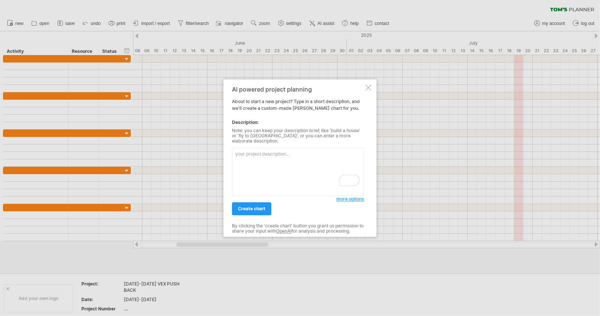
click at [369, 90] on div at bounding box center [368, 87] width 6 height 6
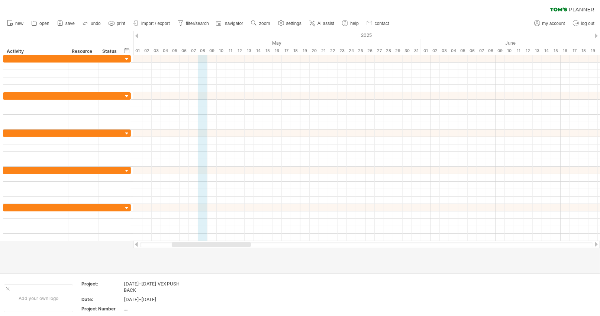
click at [262, 21] on span "zoom" at bounding box center [264, 23] width 11 height 5
click at [297, 39] on div "Week" at bounding box center [285, 42] width 41 height 12
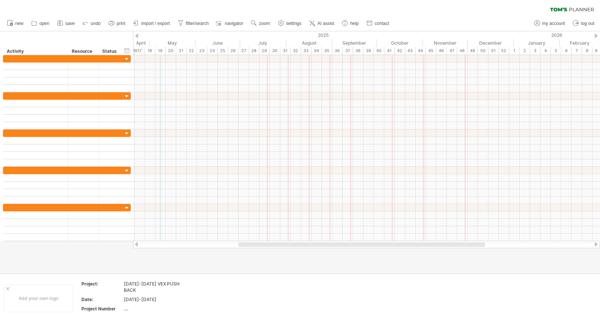
click at [286, 23] on link "settings" at bounding box center [290, 24] width 28 height 10
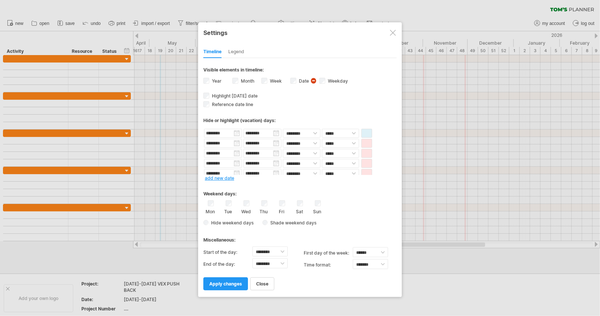
scroll to position [43, 0]
click at [223, 175] on link "add new date" at bounding box center [219, 178] width 29 height 6
click at [234, 167] on input "text" at bounding box center [223, 169] width 38 height 9
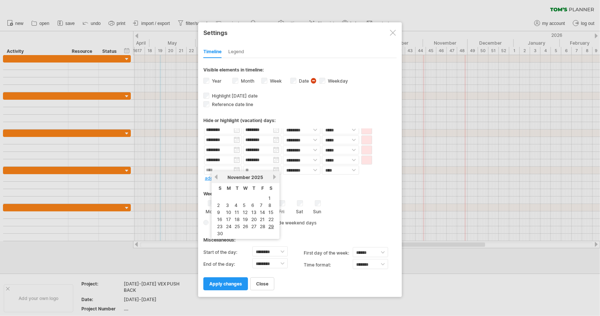
click at [216, 177] on link "previous" at bounding box center [216, 177] width 6 height 6
click at [269, 210] on link "20" at bounding box center [271, 212] width 7 height 7
type input "********"
click at [277, 169] on input "********" at bounding box center [262, 169] width 38 height 9
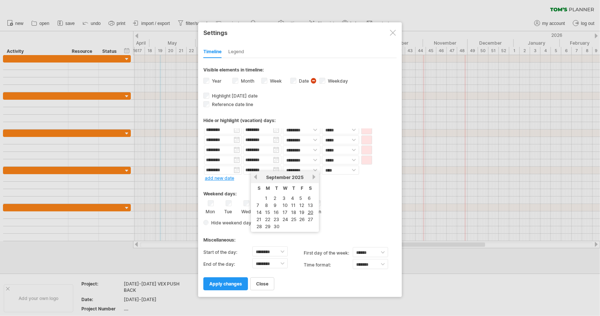
click at [311, 175] on link "next" at bounding box center [314, 177] width 6 height 6
click at [257, 204] on link "5" at bounding box center [258, 204] width 4 height 7
type input "********"
click at [346, 169] on select "**** *****" at bounding box center [340, 169] width 37 height 9
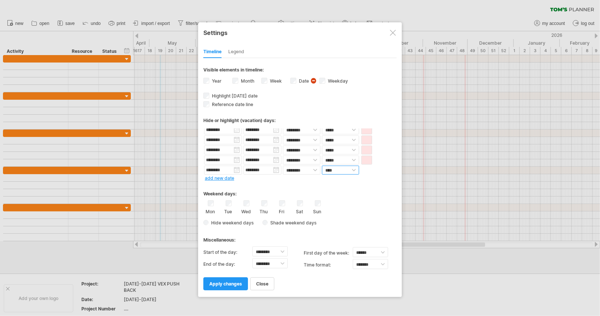
click at [349, 171] on select "**** *****" at bounding box center [340, 169] width 37 height 9
select select "*"
click at [322, 165] on select "**** *****" at bounding box center [340, 169] width 37 height 9
click at [368, 167] on span at bounding box center [366, 169] width 11 height 9
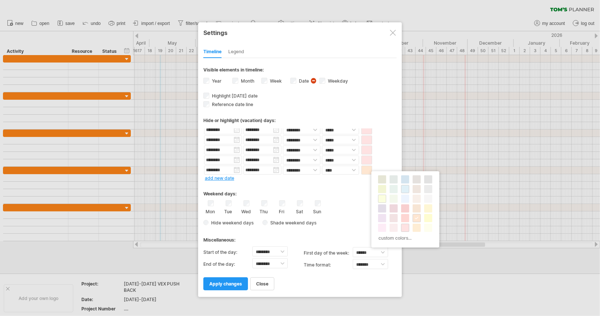
click at [381, 200] on span at bounding box center [382, 199] width 6 height 6
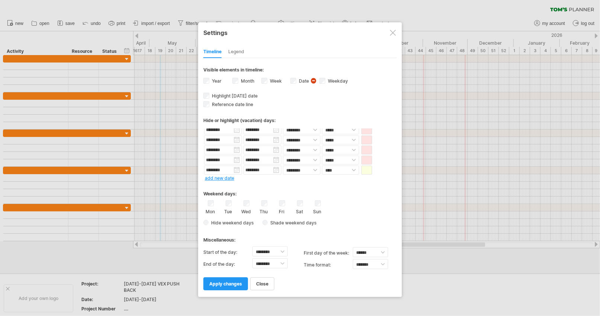
click at [365, 169] on span at bounding box center [366, 169] width 11 height 9
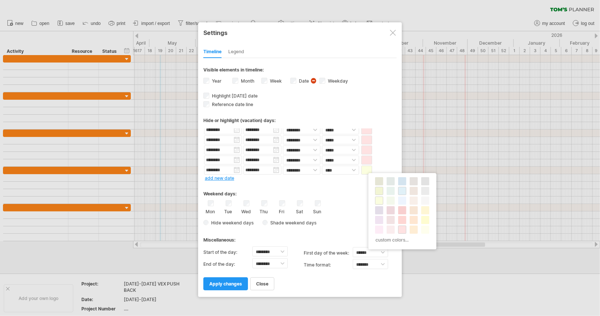
click at [378, 191] on span at bounding box center [379, 191] width 6 height 6
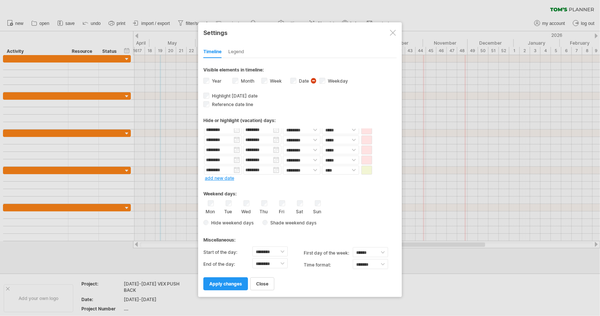
click at [375, 192] on div "Weekend days:" at bounding box center [299, 191] width 193 height 14
click at [224, 177] on link "add new date" at bounding box center [219, 178] width 29 height 6
click at [237, 168] on input "text" at bounding box center [223, 169] width 38 height 9
click at [272, 178] on link "next" at bounding box center [275, 177] width 6 height 6
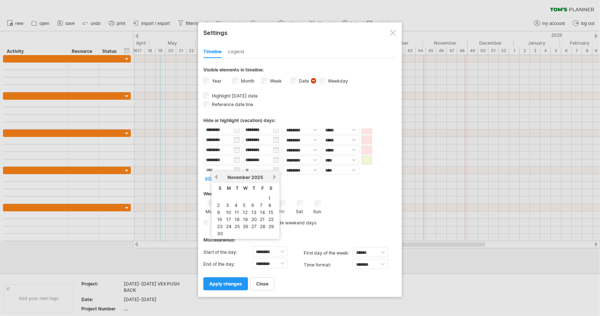
click at [235, 205] on link "4" at bounding box center [236, 204] width 4 height 7
type input "********"
click at [277, 170] on input "********" at bounding box center [262, 169] width 38 height 9
click at [300, 223] on link "28" at bounding box center [301, 226] width 7 height 7
type input "********"
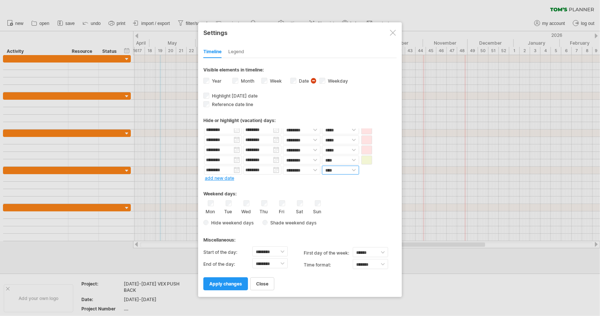
click at [343, 170] on select "**** *****" at bounding box center [340, 169] width 37 height 9
select select "*"
click at [322, 165] on select "**** *****" at bounding box center [340, 169] width 37 height 9
click at [368, 170] on span at bounding box center [366, 169] width 11 height 9
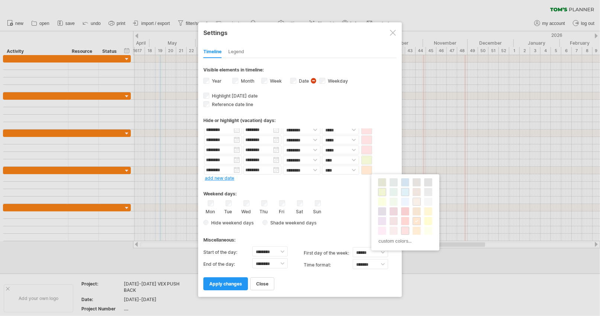
click at [416, 203] on span at bounding box center [417, 201] width 6 height 6
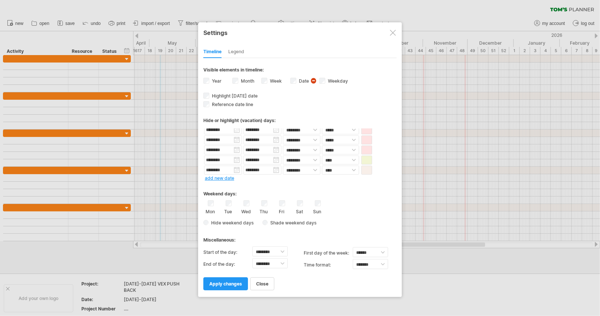
click at [236, 281] on span "apply changes" at bounding box center [225, 284] width 33 height 6
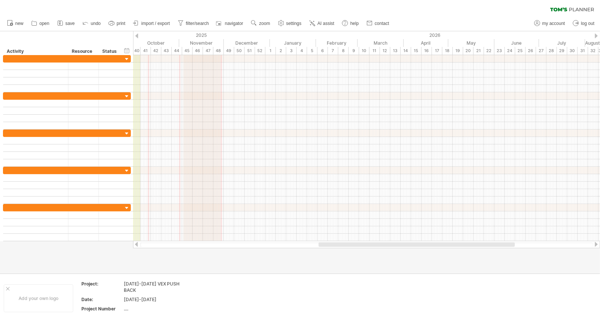
click at [297, 23] on span "settings" at bounding box center [293, 23] width 15 height 5
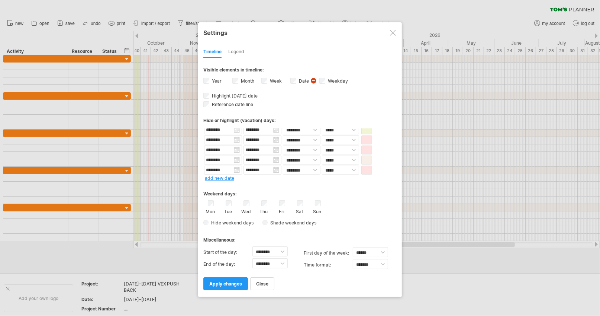
click at [223, 178] on link "add new date" at bounding box center [219, 178] width 29 height 6
click at [238, 169] on input "text" at bounding box center [223, 169] width 38 height 9
click at [272, 179] on link "next" at bounding box center [275, 177] width 6 height 6
click at [303, 184] on div "Weekend days:" at bounding box center [299, 191] width 193 height 14
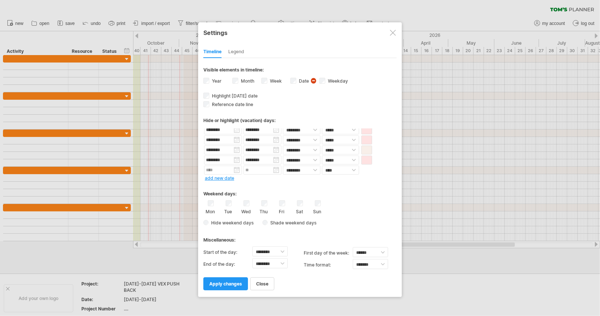
click at [238, 168] on input "text" at bounding box center [223, 169] width 38 height 9
click at [274, 178] on link "next" at bounding box center [275, 177] width 6 height 6
click at [251, 199] on link "4" at bounding box center [253, 198] width 4 height 7
type input "********"
click at [275, 168] on input "********" at bounding box center [262, 169] width 38 height 9
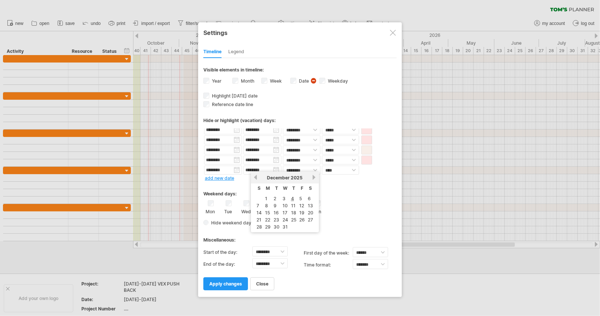
click at [311, 179] on link "next" at bounding box center [314, 177] width 6 height 6
click at [275, 225] on link "27" at bounding box center [275, 226] width 7 height 7
type input "********"
click at [350, 168] on select "**** *****" at bounding box center [340, 169] width 37 height 9
select select "*"
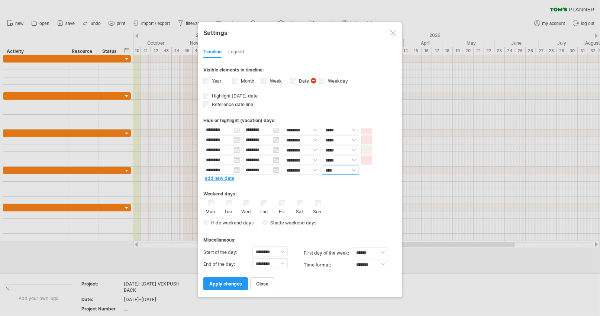
click at [322, 165] on select "**** *****" at bounding box center [340, 169] width 37 height 9
click at [365, 165] on span at bounding box center [366, 169] width 11 height 9
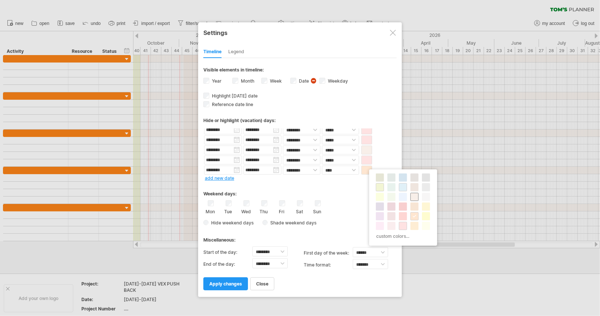
click at [416, 196] on span at bounding box center [414, 197] width 6 height 6
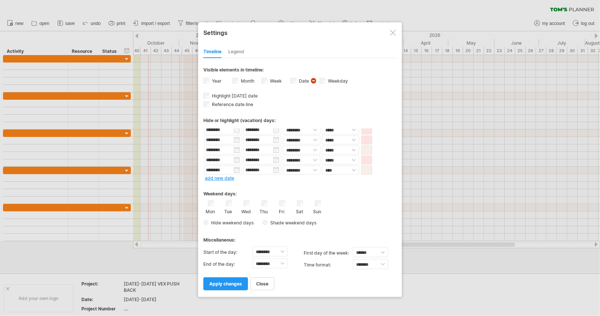
click at [236, 281] on span "apply changes" at bounding box center [225, 284] width 33 height 6
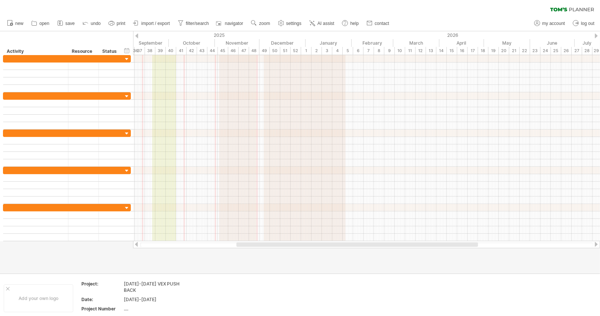
click at [288, 23] on span "settings" at bounding box center [293, 23] width 15 height 5
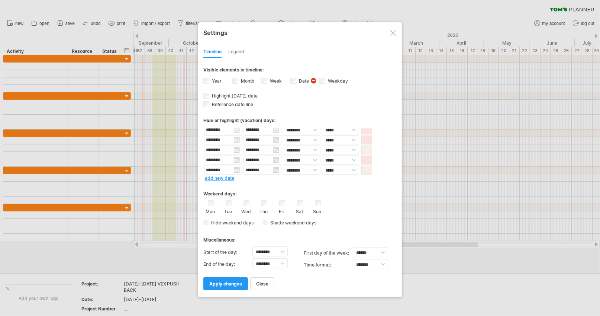
click at [366, 168] on span at bounding box center [366, 169] width 11 height 9
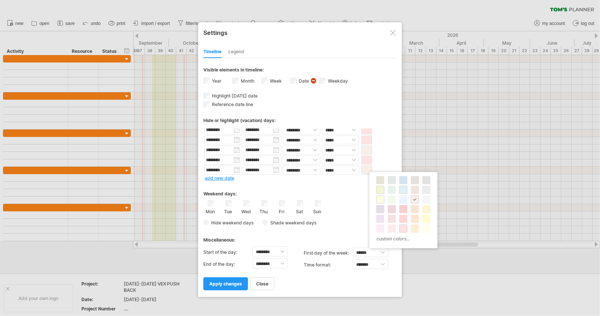
click at [381, 196] on span at bounding box center [380, 199] width 6 height 6
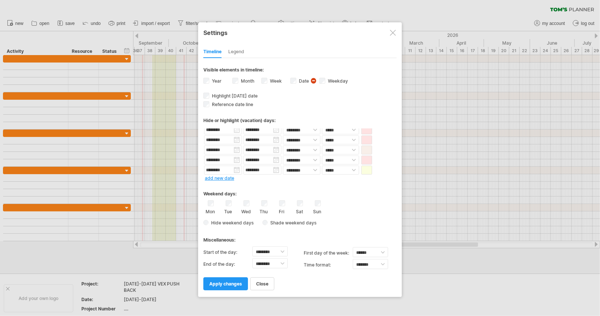
click at [366, 168] on span at bounding box center [366, 169] width 11 height 9
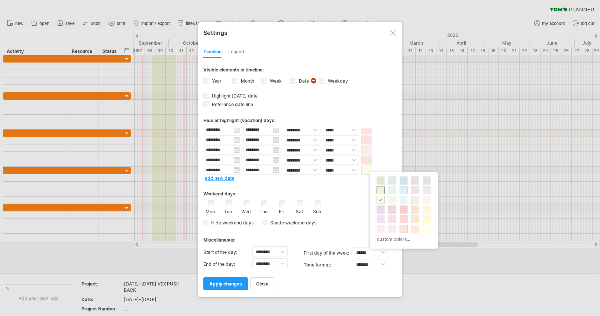
click at [379, 190] on span at bounding box center [381, 190] width 6 height 6
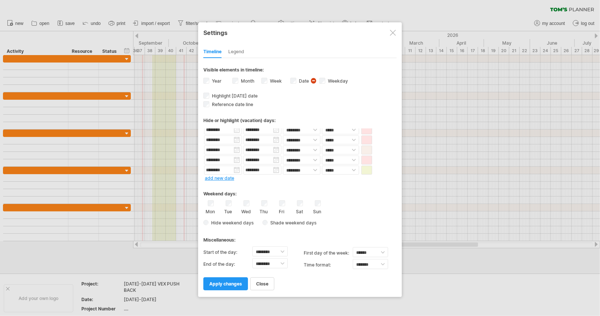
click at [221, 175] on link "add new date" at bounding box center [219, 178] width 29 height 6
click at [236, 171] on input "text" at bounding box center [223, 169] width 38 height 9
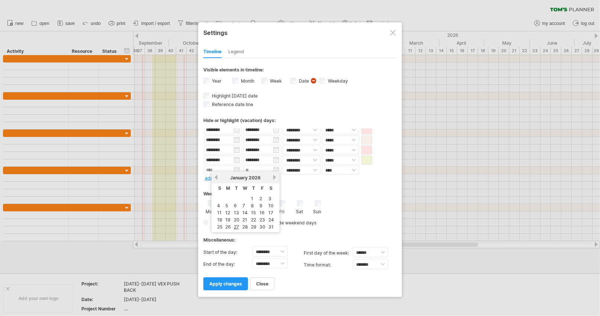
click at [274, 175] on link "next" at bounding box center [275, 177] width 6 height 6
click at [262, 209] on link "20" at bounding box center [261, 212] width 7 height 7
type input "********"
click at [274, 168] on input "********" at bounding box center [262, 169] width 38 height 9
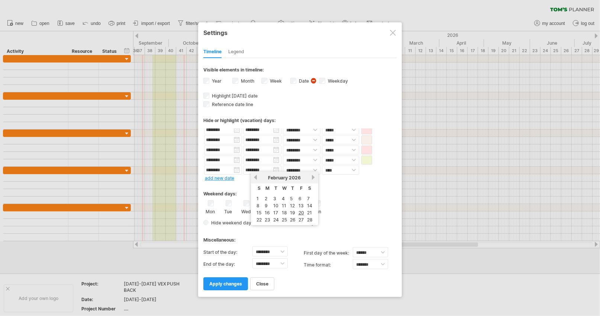
click at [260, 217] on link "22" at bounding box center [259, 219] width 7 height 7
type input "********"
click at [350, 166] on select "**** *****" at bounding box center [340, 169] width 37 height 9
select select "*"
click at [322, 165] on select "**** *****" at bounding box center [340, 169] width 37 height 9
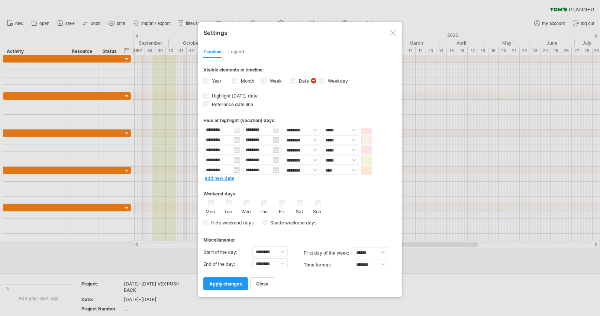
click at [365, 170] on span at bounding box center [366, 169] width 11 height 9
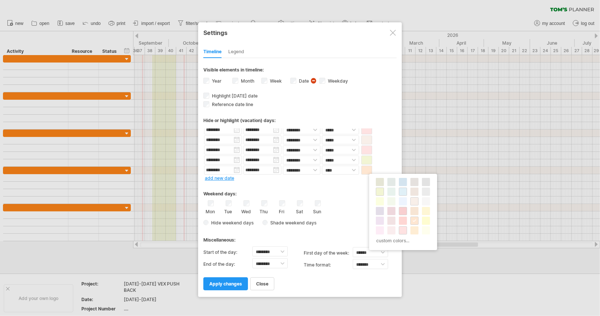
click at [403, 210] on span at bounding box center [403, 211] width 6 height 6
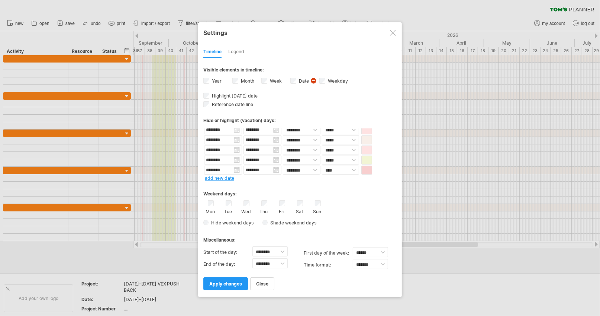
click at [403, 210] on div at bounding box center [300, 158] width 600 height 316
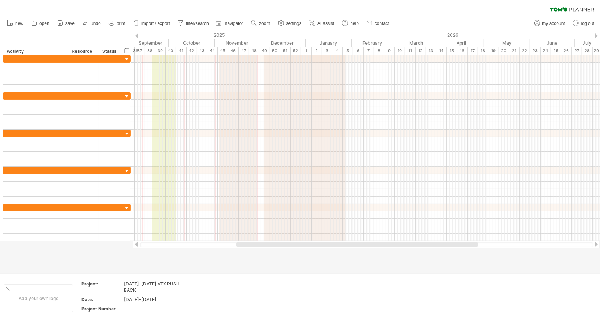
click at [295, 21] on span "settings" at bounding box center [293, 23] width 15 height 5
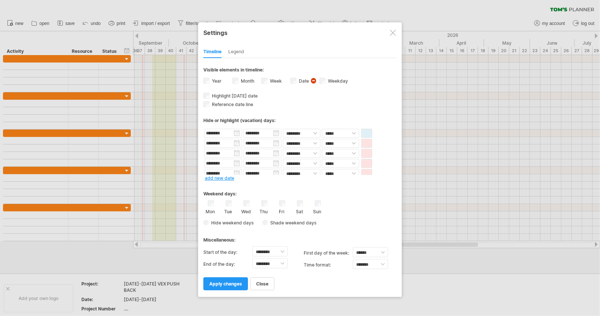
scroll to position [74, 0]
click at [366, 170] on span at bounding box center [366, 169] width 11 height 9
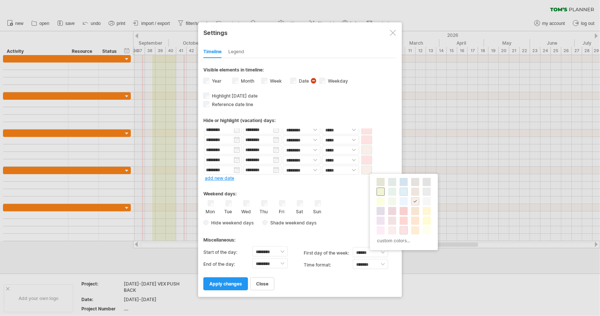
click at [380, 190] on span at bounding box center [381, 191] width 6 height 6
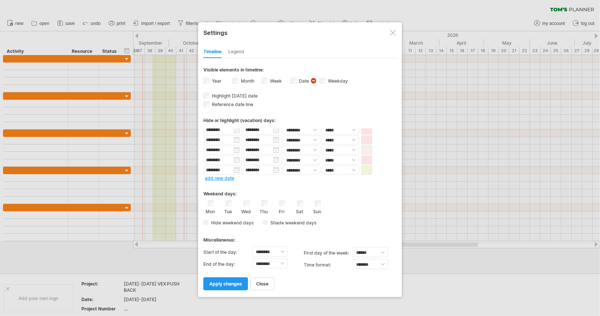
click at [222, 177] on link "add new date" at bounding box center [219, 178] width 29 height 6
click at [236, 170] on input "text" at bounding box center [223, 169] width 38 height 9
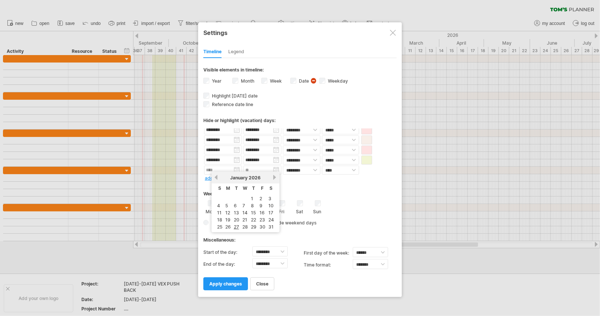
click at [276, 177] on div "previous next [DATE]" at bounding box center [245, 177] width 68 height 12
click at [275, 177] on link "next" at bounding box center [275, 177] width 6 height 6
click at [261, 210] on link "20" at bounding box center [261, 212] width 7 height 7
type input "********"
click at [276, 168] on input "********" at bounding box center [262, 169] width 38 height 9
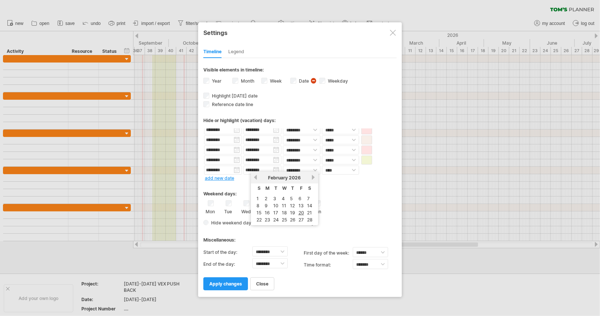
click at [256, 218] on link "22" at bounding box center [259, 219] width 7 height 7
type input "********"
click at [355, 165] on select "**** *****" at bounding box center [340, 169] width 37 height 9
select select "*"
click at [322, 165] on select "**** *****" at bounding box center [340, 169] width 37 height 9
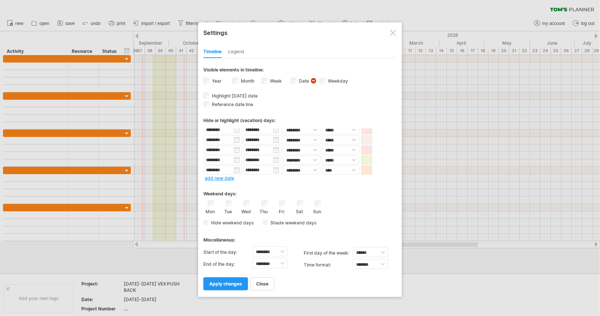
click at [365, 172] on span at bounding box center [366, 169] width 11 height 9
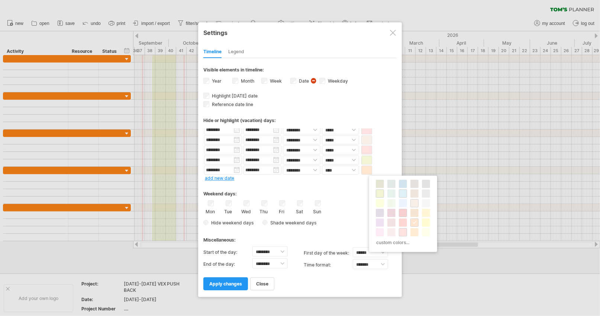
click at [402, 213] on span at bounding box center [403, 213] width 6 height 6
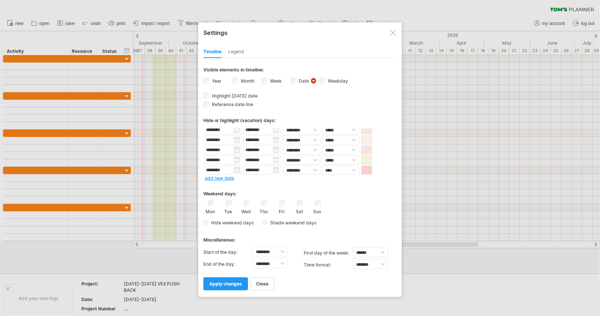
click at [219, 281] on span "apply changes" at bounding box center [225, 284] width 33 height 6
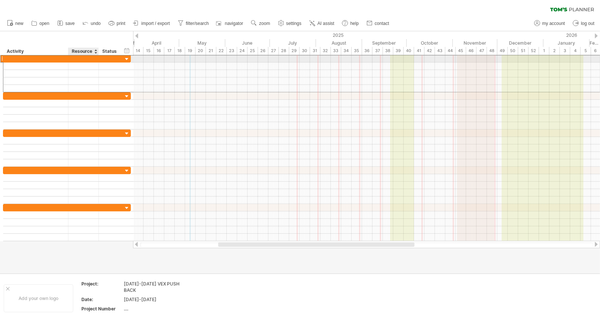
click at [73, 56] on div at bounding box center [83, 58] width 23 height 7
click at [72, 56] on input "text" at bounding box center [83, 58] width 23 height 7
click at [52, 57] on div at bounding box center [35, 58] width 57 height 7
type input "*******"
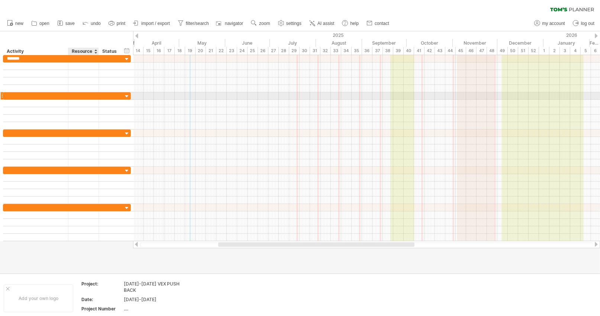
click at [77, 96] on div at bounding box center [83, 95] width 23 height 7
click at [28, 100] on div at bounding box center [35, 103] width 57 height 7
click at [26, 94] on div at bounding box center [35, 95] width 57 height 7
type input "*******"
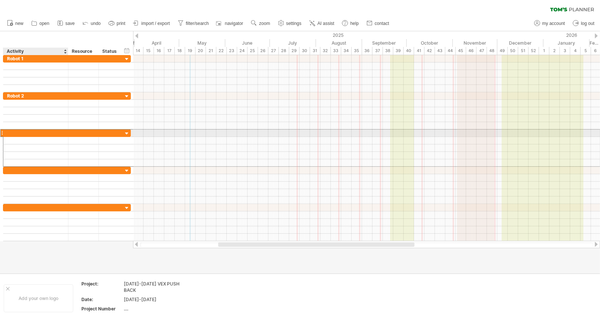
click at [36, 133] on div at bounding box center [35, 132] width 57 height 7
type input "*"
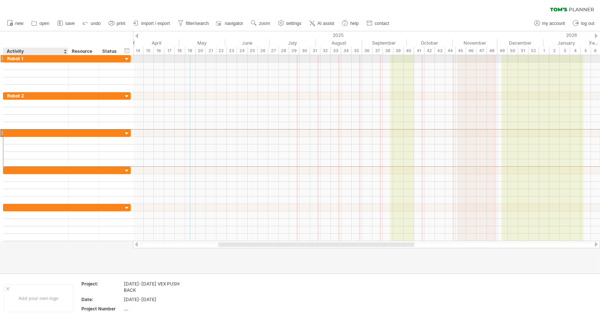
click at [28, 57] on div "Robot 1" at bounding box center [35, 58] width 57 height 7
type input "********"
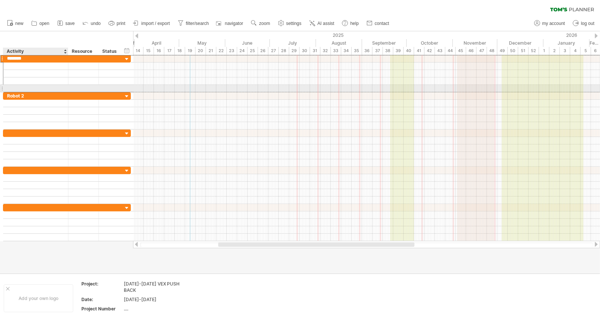
click at [35, 96] on div "Robot 2" at bounding box center [35, 95] width 57 height 7
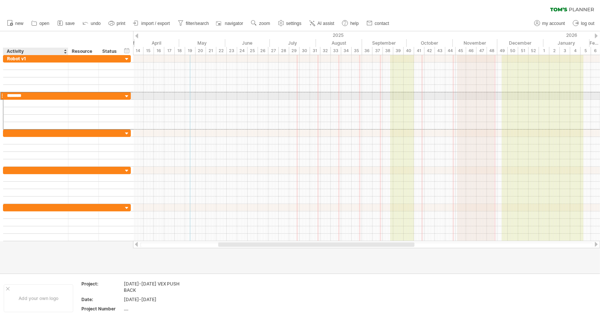
type input "********"
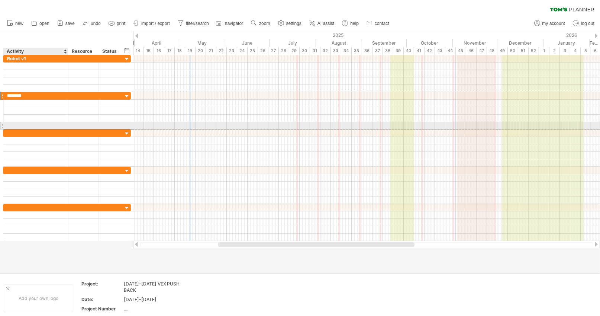
click at [31, 131] on div at bounding box center [35, 132] width 57 height 7
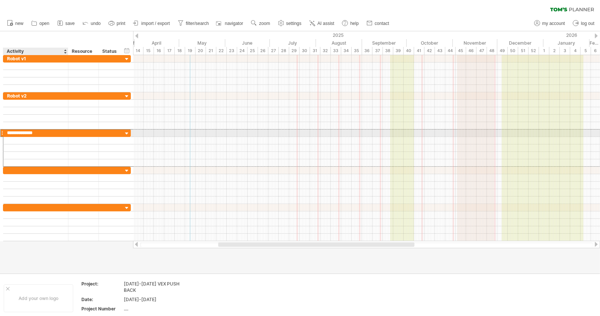
type input "**********"
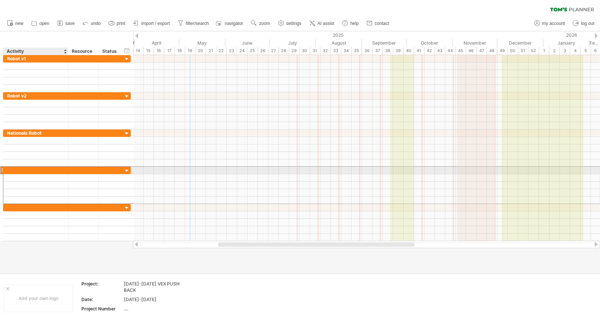
click at [38, 169] on div at bounding box center [35, 170] width 57 height 7
type input "**********"
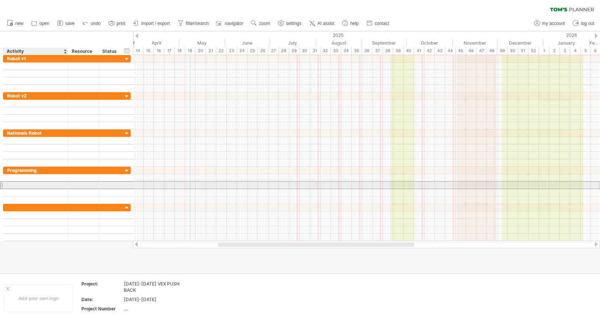
click at [45, 184] on div at bounding box center [35, 184] width 57 height 7
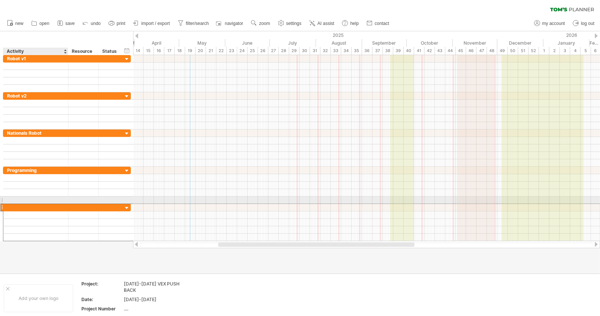
click at [26, 204] on div at bounding box center [35, 207] width 57 height 7
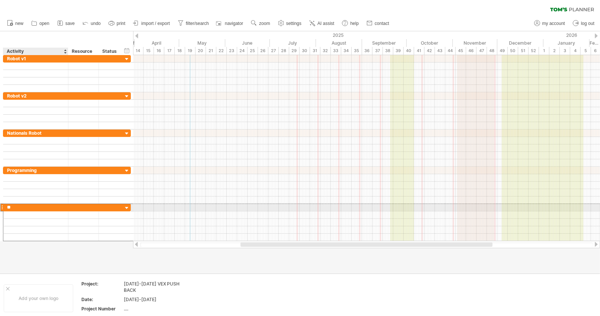
type input "*"
type input "*******"
click at [19, 252] on div at bounding box center [300, 152] width 600 height 242
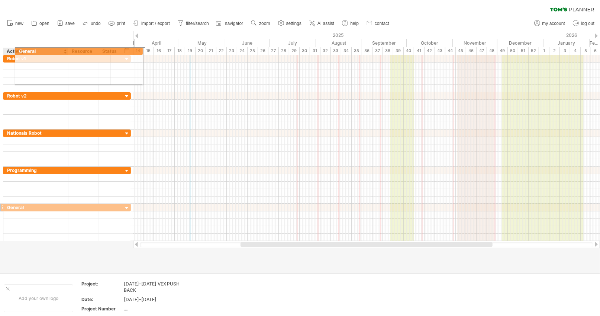
drag, startPoint x: 2, startPoint y: 206, endPoint x: 10, endPoint y: 50, distance: 155.9
click at [10, 50] on div "Trying to reach [DOMAIN_NAME] Connected again... 0% clear filter new" at bounding box center [300, 158] width 600 height 316
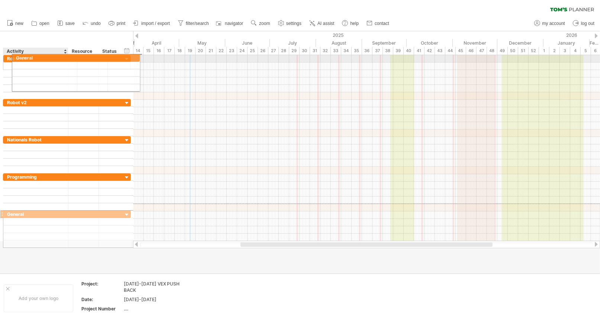
drag, startPoint x: 2, startPoint y: 203, endPoint x: 7, endPoint y: 56, distance: 146.9
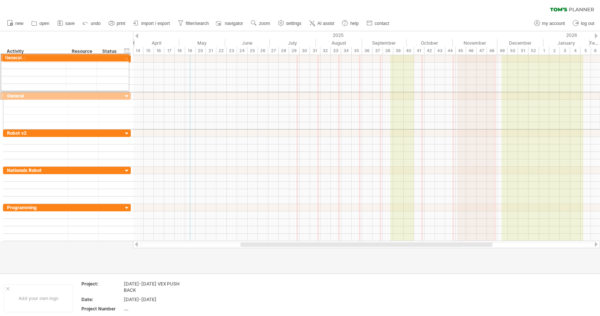
drag, startPoint x: 0, startPoint y: 94, endPoint x: 0, endPoint y: 57, distance: 36.8
click at [0, 57] on div "**********" at bounding box center [65, 148] width 131 height 186
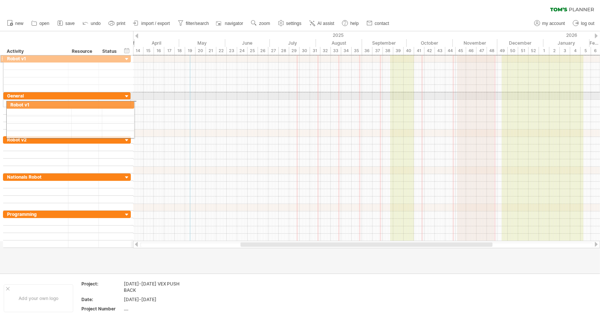
drag, startPoint x: 1, startPoint y: 58, endPoint x: 2, endPoint y: 103, distance: 45.4
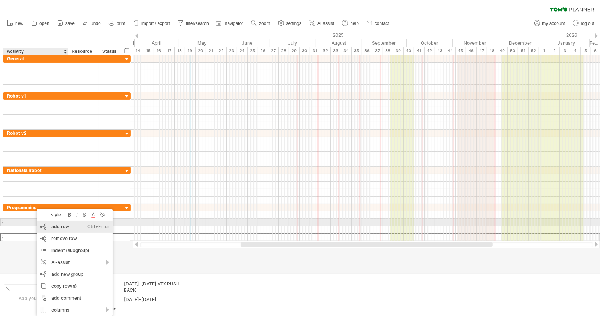
click at [72, 225] on div "add row Ctrl+Enter Cmd+Enter" at bounding box center [75, 226] width 76 height 12
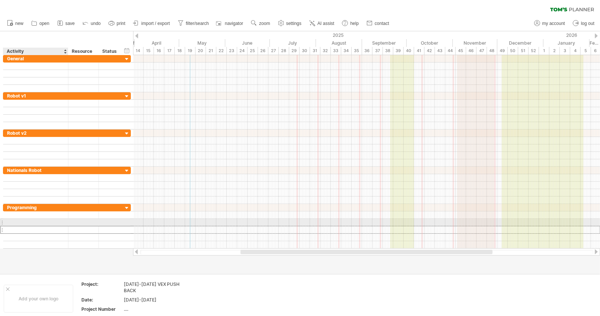
scroll to position [0, 0]
click at [72, 226] on div at bounding box center [83, 229] width 23 height 7
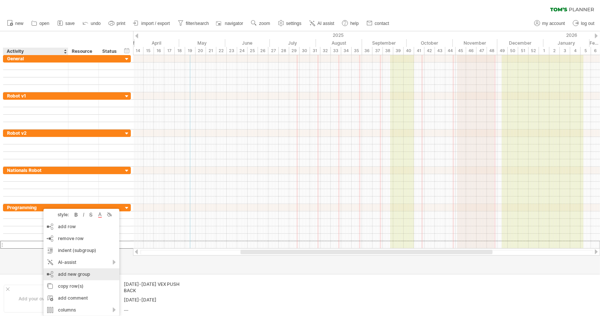
click at [98, 272] on div "add new group" at bounding box center [81, 274] width 76 height 12
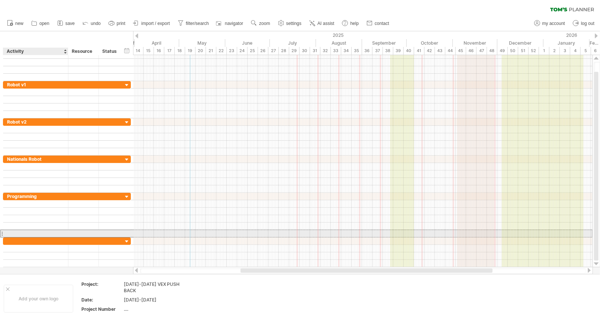
click at [39, 237] on div at bounding box center [35, 240] width 57 height 7
type input "*"
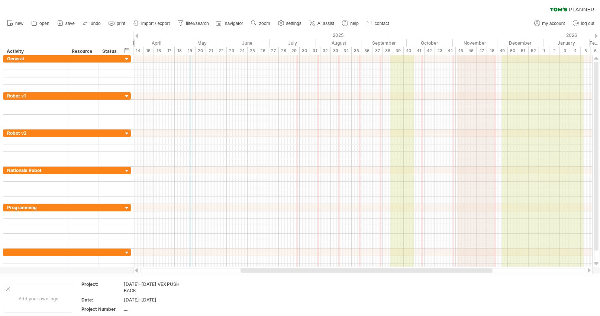
click at [72, 4] on div "clear filter reapply filter" at bounding box center [300, 8] width 600 height 16
click at [70, 23] on span "save" at bounding box center [69, 23] width 9 height 5
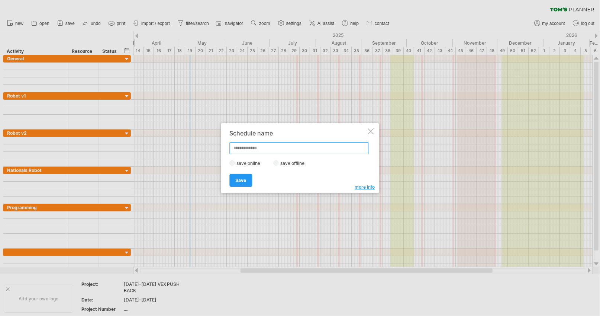
click at [254, 151] on input "text" at bounding box center [299, 148] width 139 height 12
type input "*"
type input "**********"
click at [243, 185] on link "Save" at bounding box center [241, 180] width 23 height 13
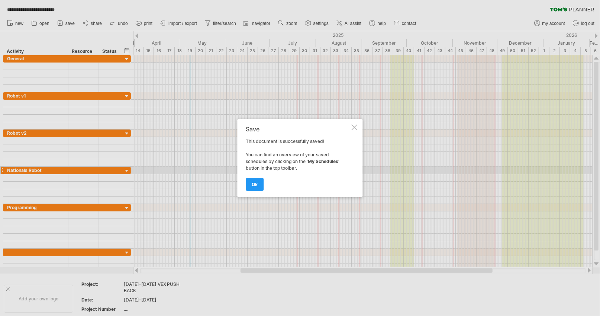
click at [260, 181] on link "ok" at bounding box center [255, 184] width 18 height 13
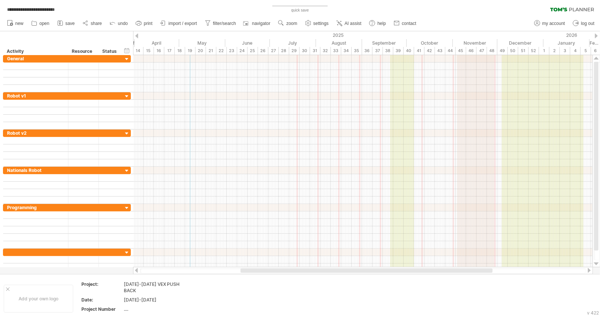
click at [551, 21] on span "my account" at bounding box center [553, 23] width 23 height 5
type input "**********"
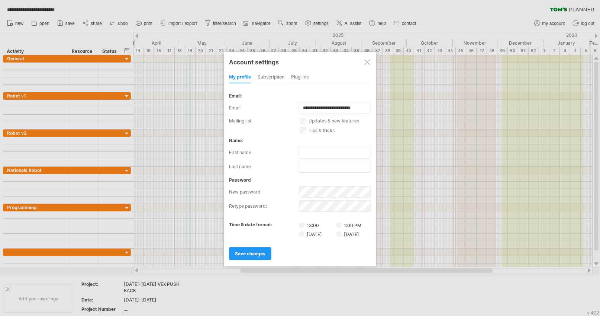
click at [275, 75] on div "subscription" at bounding box center [271, 77] width 27 height 12
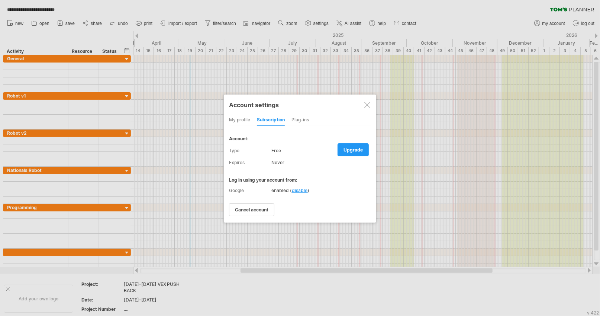
click at [352, 148] on span "upgrade" at bounding box center [352, 150] width 19 height 6
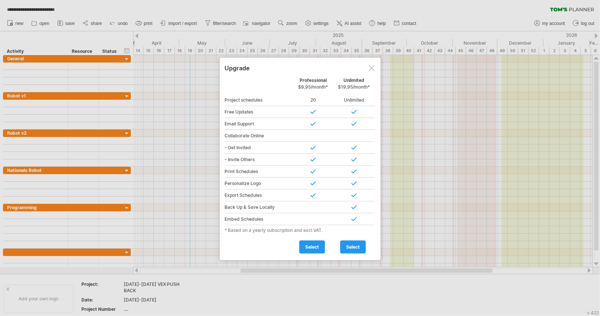
click at [330, 225] on div "Personal Free Professional $9,95/month* Unlimited $19,95/month* Project schedul…" at bounding box center [300, 165] width 151 height 176
click at [320, 244] on link "select" at bounding box center [312, 246] width 26 height 13
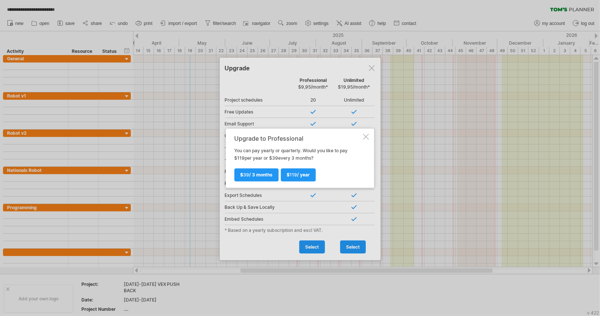
click at [368, 135] on div at bounding box center [366, 136] width 6 height 6
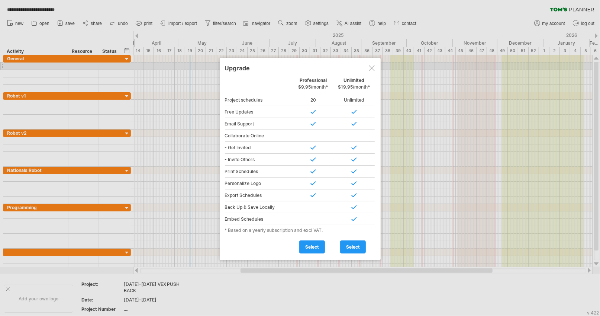
click at [370, 68] on div at bounding box center [372, 68] width 6 height 6
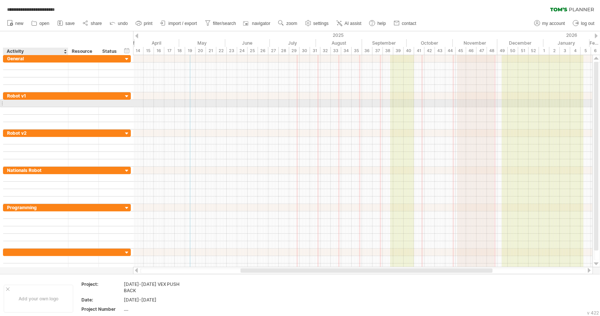
click at [44, 103] on div at bounding box center [35, 103] width 57 height 7
type input "***"
click at [17, 102] on div "CAD" at bounding box center [35, 103] width 57 height 7
click at [0, 0] on input "***" at bounding box center [0, 0] width 0 height 0
click at [17, 102] on input "***" at bounding box center [35, 103] width 57 height 7
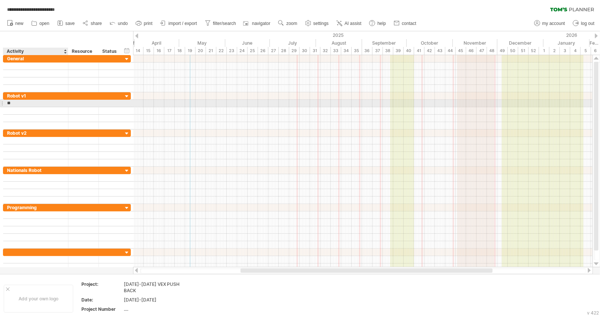
type input "*"
type input "**********"
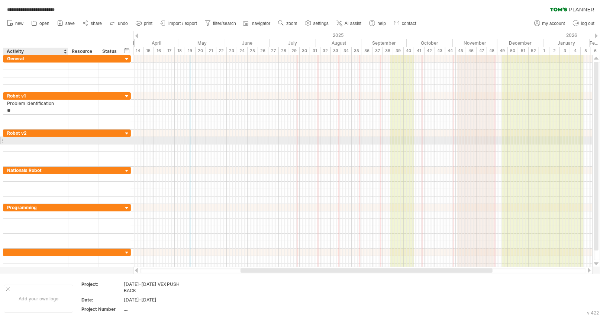
type input "*"
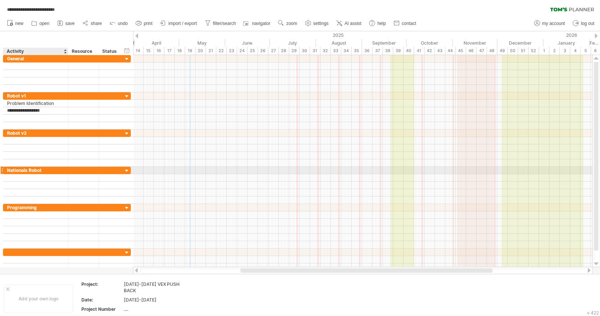
type input "**********"
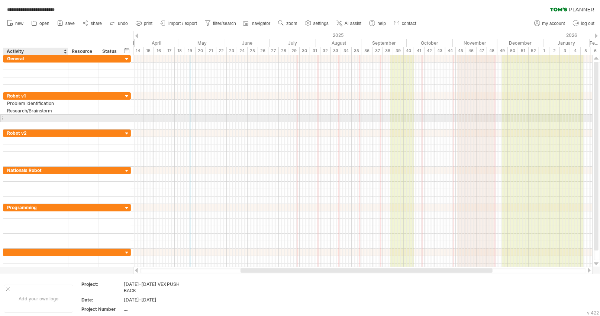
click at [26, 117] on input "text" at bounding box center [35, 117] width 57 height 7
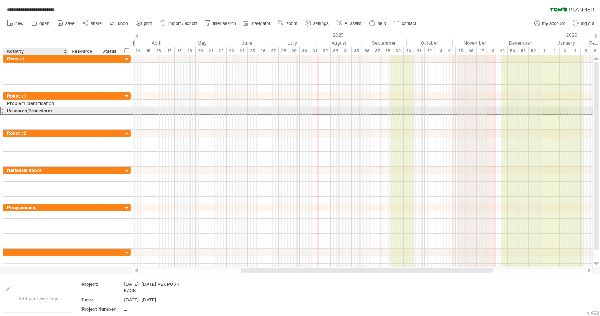
click at [36, 110] on div "Research/Brainstorm" at bounding box center [35, 110] width 57 height 7
click at [37, 114] on div at bounding box center [35, 117] width 57 height 7
type input "*"
type input "**********"
type input "*"
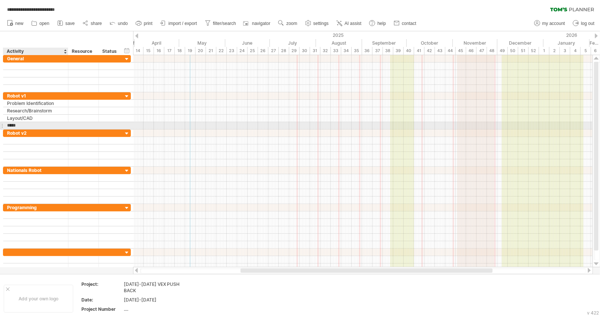
type input "*****"
click at [29, 122] on div "Build" at bounding box center [35, 125] width 57 height 7
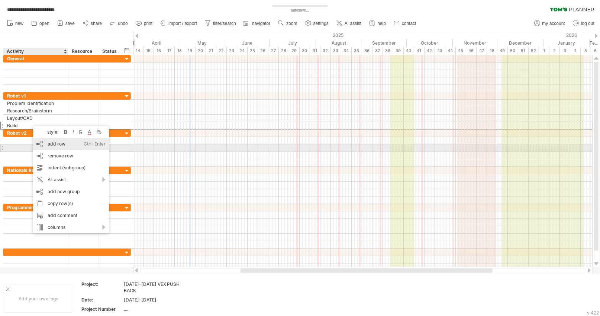
click at [72, 145] on div "add row Ctrl+Enter Cmd+Enter" at bounding box center [71, 144] width 76 height 12
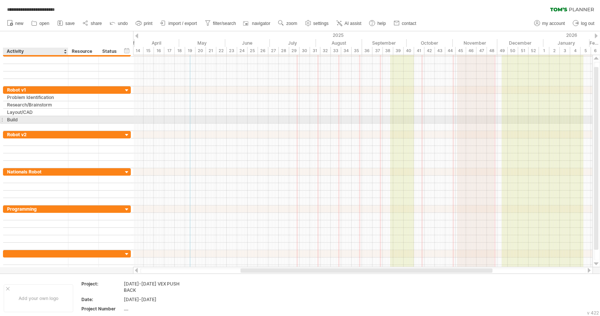
click at [21, 123] on input "text" at bounding box center [35, 126] width 57 height 7
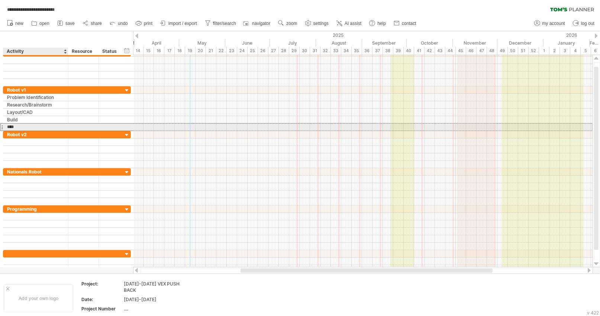
type input "****"
click at [32, 131] on div "Robot v2" at bounding box center [35, 134] width 57 height 7
click at [28, 124] on div "Tune" at bounding box center [35, 126] width 57 height 7
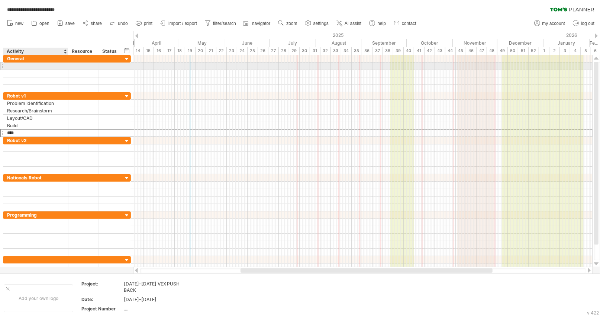
click at [23, 67] on div at bounding box center [35, 65] width 57 height 7
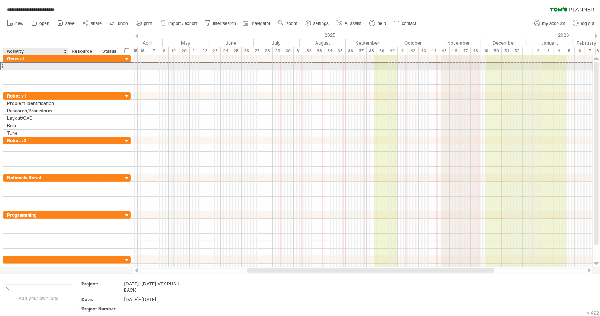
click at [42, 65] on div at bounding box center [35, 65] width 57 height 7
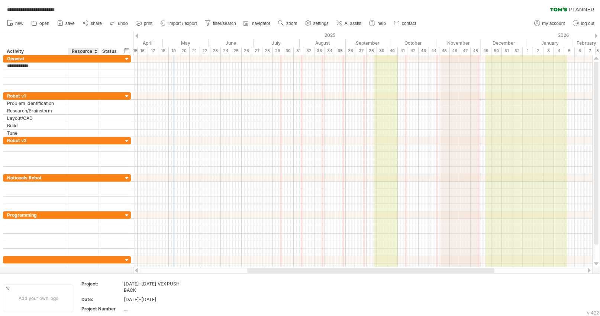
type input "**********"
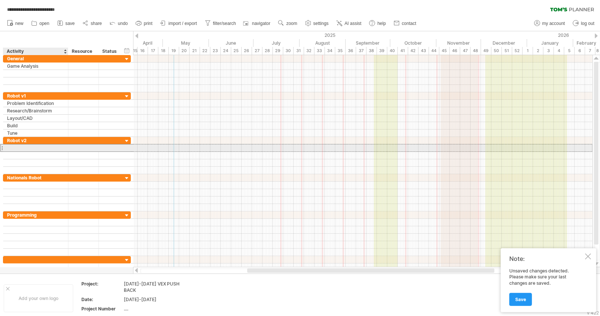
click at [31, 146] on div at bounding box center [35, 147] width 57 height 7
click at [0, 0] on input "text" at bounding box center [0, 0] width 0 height 0
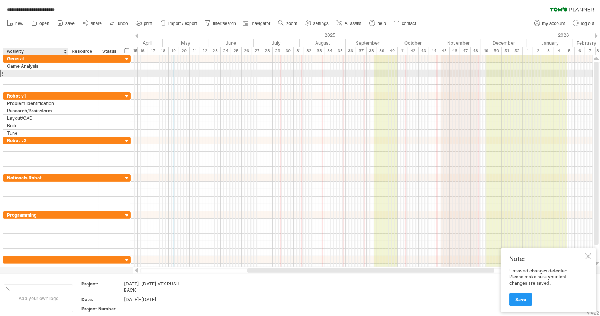
click at [58, 72] on div at bounding box center [35, 73] width 57 height 7
click at [26, 73] on div at bounding box center [35, 73] width 57 height 7
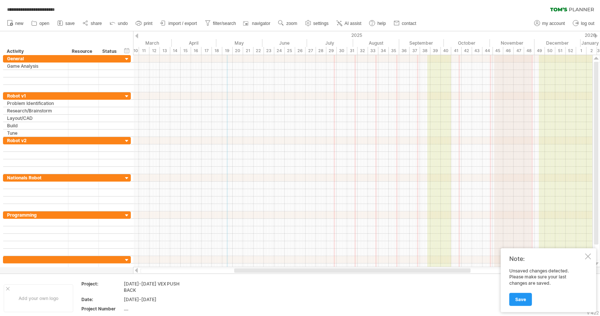
click at [318, 25] on span "settings" at bounding box center [320, 23] width 15 height 5
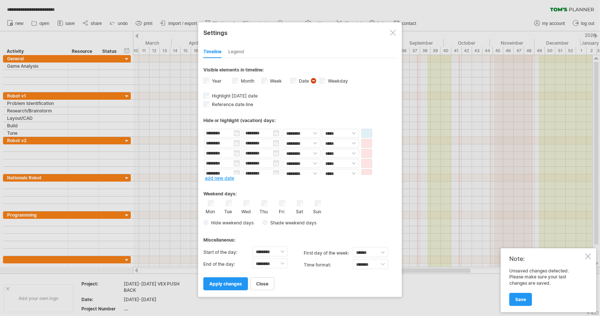
click at [231, 281] on span "apply changes" at bounding box center [225, 284] width 33 height 6
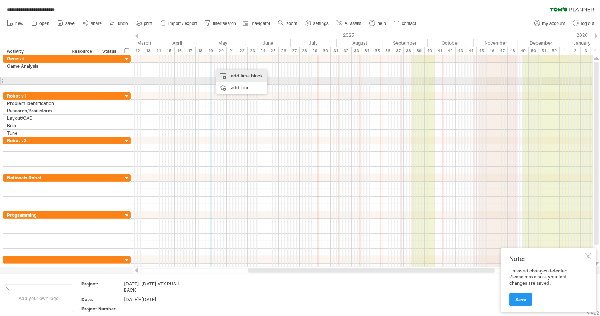
click at [234, 77] on div "add time block" at bounding box center [241, 76] width 51 height 12
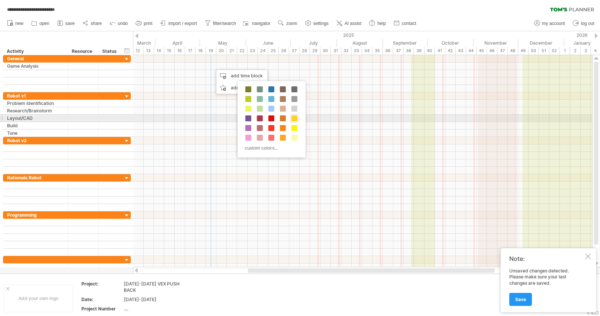
click at [295, 120] on span at bounding box center [294, 118] width 6 height 6
click at [295, 120] on div at bounding box center [362, 117] width 459 height 7
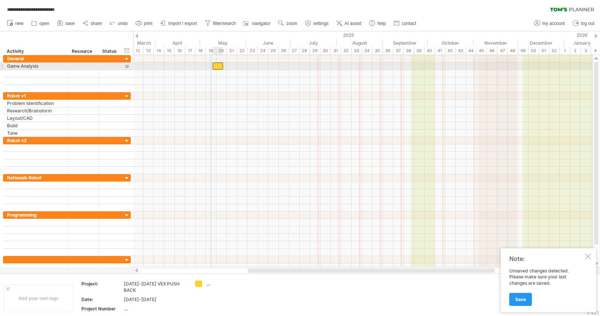
click at [218, 66] on div at bounding box center [218, 65] width 10 height 7
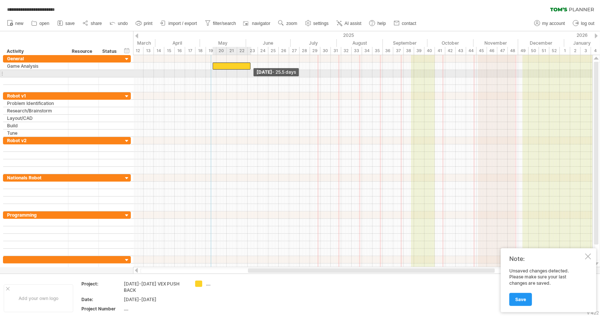
drag, startPoint x: 222, startPoint y: 64, endPoint x: 249, endPoint y: 70, distance: 28.1
click at [249, 70] on div "[DATE] - 25.5 days [DATE]" at bounding box center [362, 161] width 459 height 212
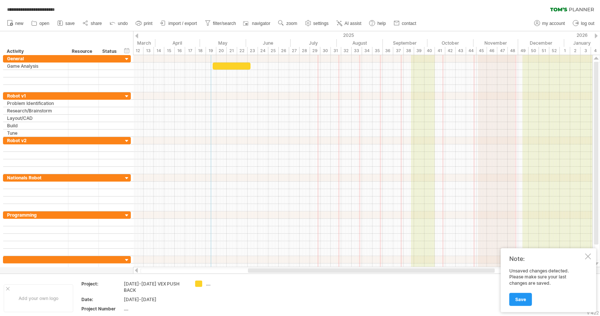
click at [123, 43] on div "hide start/end/duration show start/end/duration ******** Activity ******** Reso…" at bounding box center [66, 43] width 133 height 24
click at [124, 46] on div "hide start/end/duration show start/end/duration ******** Activity ******** Reso…" at bounding box center [66, 43] width 133 height 24
click at [127, 50] on div "hide start/end/duration show start/end/duration" at bounding box center [126, 50] width 7 height 8
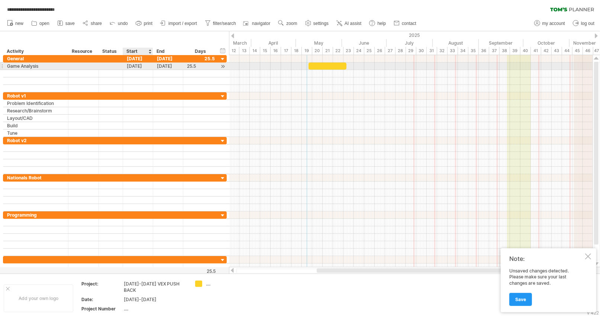
click at [139, 62] on div "[DATE]" at bounding box center [138, 65] width 30 height 7
click at [174, 67] on div "[DATE]" at bounding box center [168, 65] width 30 height 7
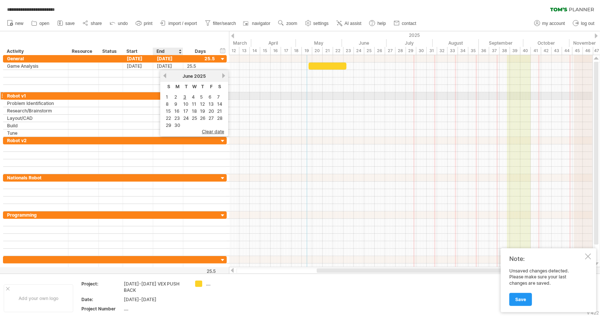
click at [167, 99] on link "1" at bounding box center [167, 96] width 4 height 7
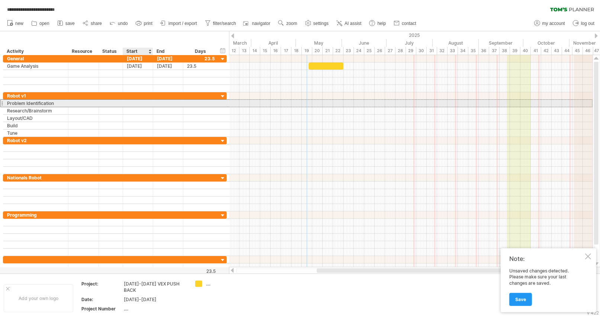
click at [137, 104] on div at bounding box center [138, 103] width 30 height 7
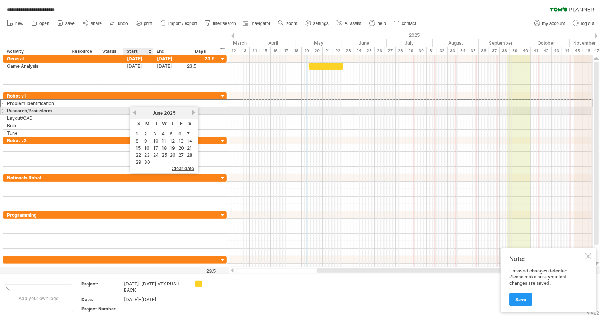
click at [133, 112] on link "previous" at bounding box center [135, 113] width 6 height 6
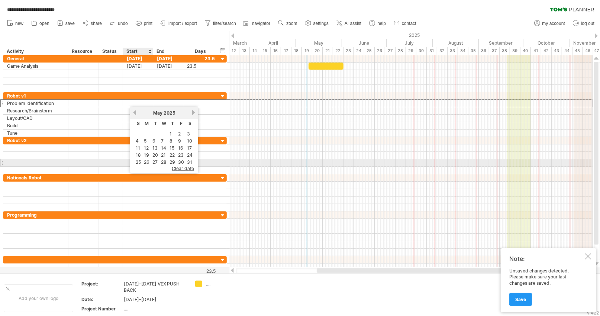
click at [136, 160] on link "25" at bounding box center [138, 161] width 7 height 7
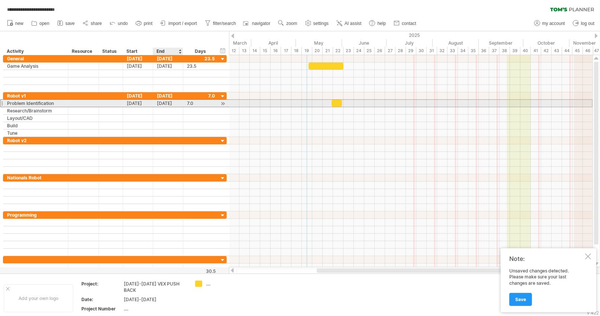
click at [169, 103] on div "[DATE]" at bounding box center [168, 103] width 30 height 7
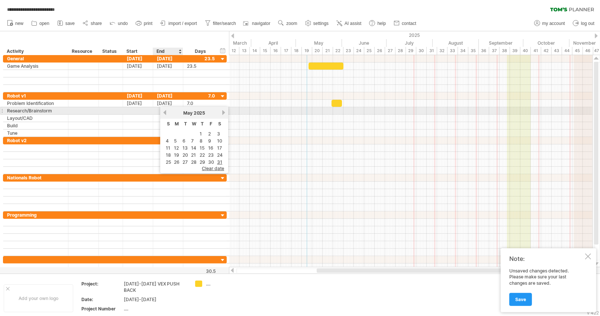
click at [167, 112] on link "previous" at bounding box center [165, 113] width 6 height 6
click at [222, 111] on link "next" at bounding box center [224, 113] width 6 height 6
click at [141, 112] on div at bounding box center [138, 110] width 30 height 7
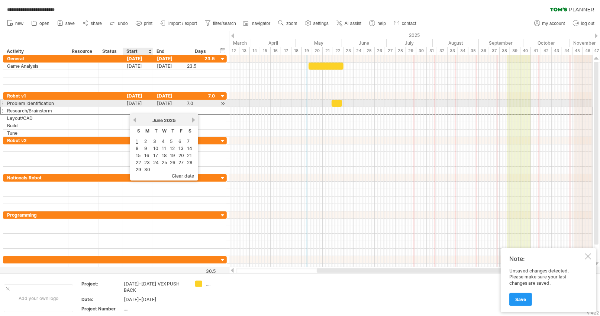
click at [145, 101] on div "[DATE]" at bounding box center [138, 103] width 30 height 7
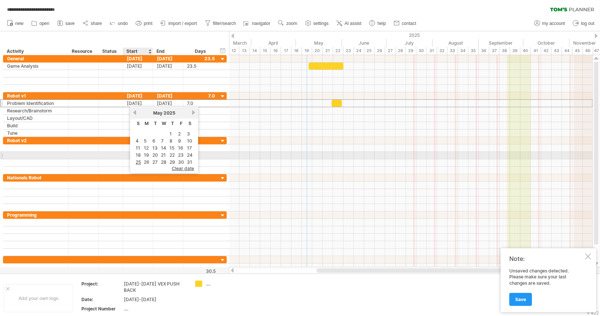
click at [137, 154] on link "18" at bounding box center [138, 154] width 7 height 7
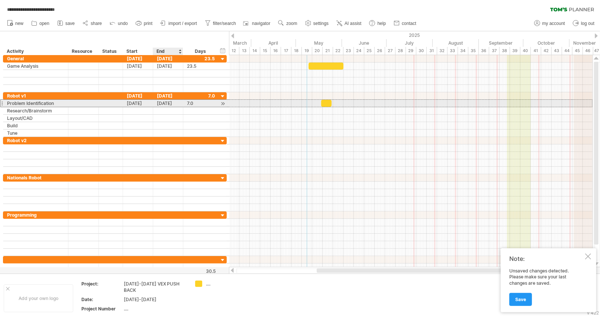
click at [170, 103] on div "[DATE]" at bounding box center [168, 103] width 30 height 7
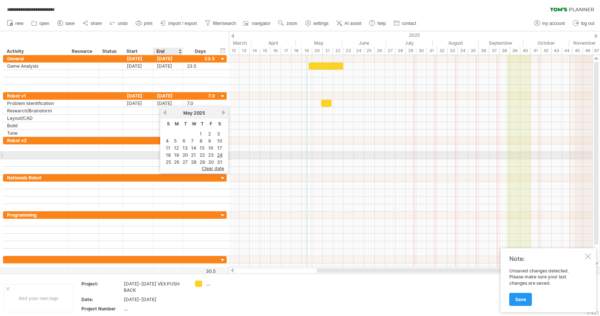
click at [167, 159] on link "25" at bounding box center [168, 161] width 7 height 7
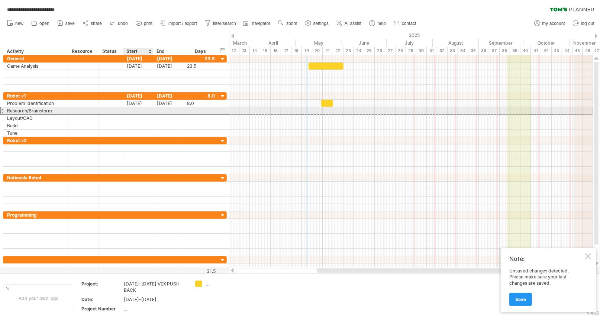
click at [135, 110] on div at bounding box center [138, 110] width 30 height 7
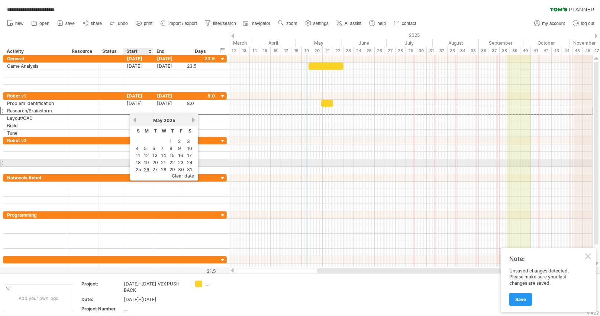
click at [139, 166] on link "25" at bounding box center [138, 169] width 7 height 7
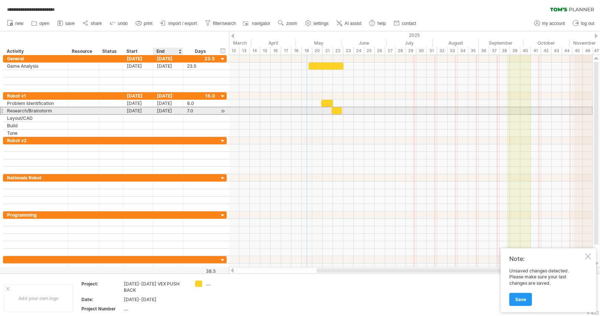
click at [168, 110] on div "[DATE]" at bounding box center [168, 110] width 30 height 7
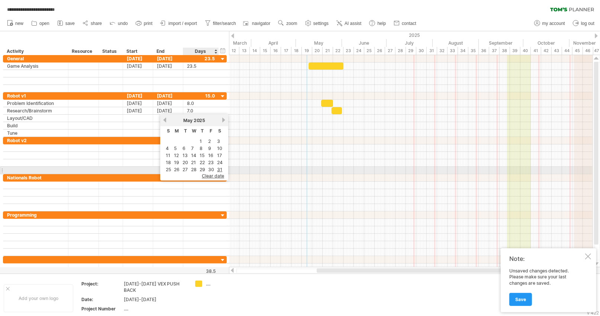
click at [187, 167] on link "27" at bounding box center [185, 169] width 7 height 7
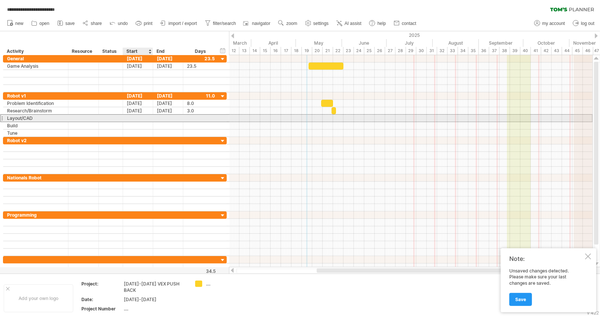
click at [143, 117] on div at bounding box center [138, 117] width 30 height 7
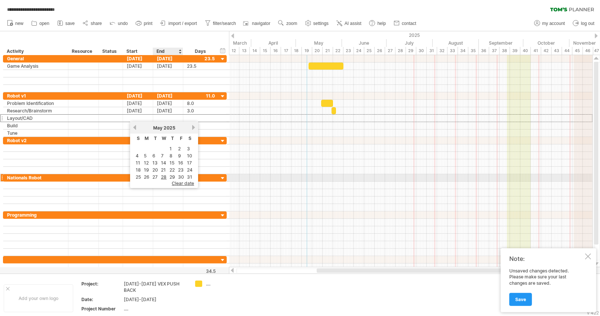
click at [156, 175] on link "27" at bounding box center [155, 176] width 7 height 7
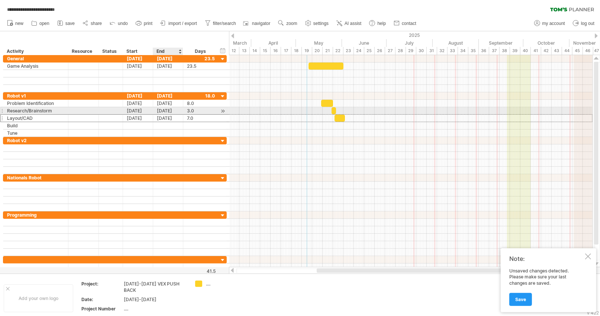
click at [166, 114] on div "[DATE]" at bounding box center [168, 117] width 30 height 7
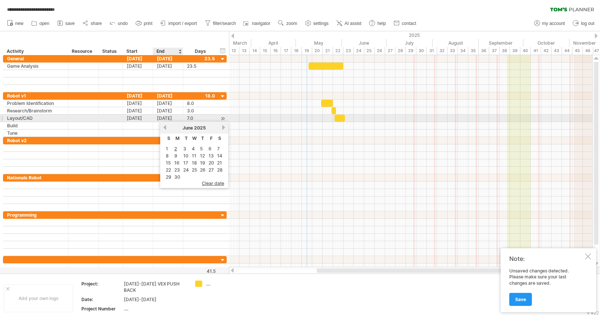
click at [166, 118] on div "[DATE]" at bounding box center [168, 117] width 30 height 7
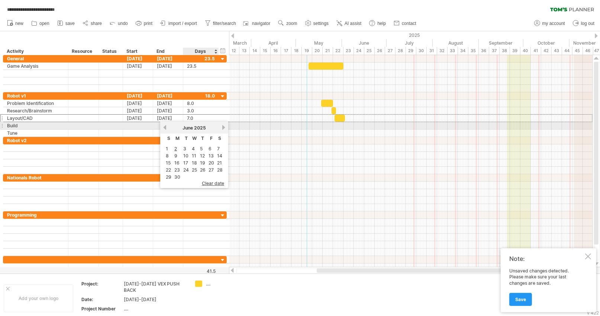
click at [221, 129] on link "next" at bounding box center [224, 128] width 6 height 6
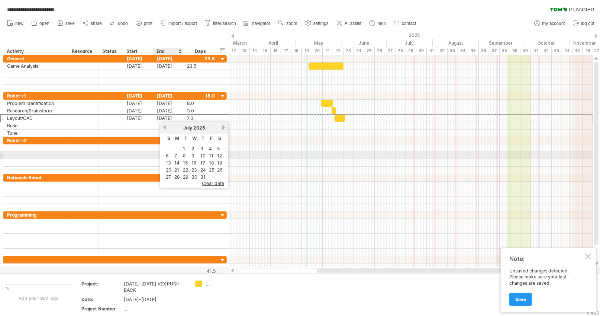
click at [166, 156] on link "6" at bounding box center [167, 155] width 4 height 7
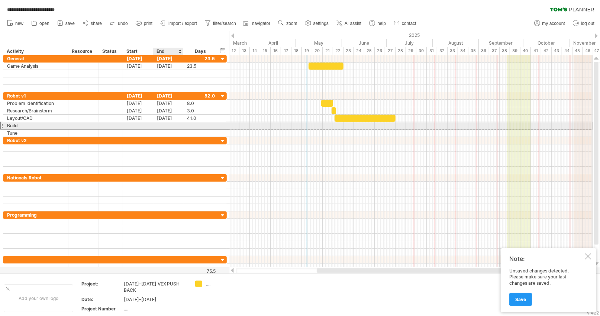
click at [162, 125] on div at bounding box center [168, 125] width 30 height 7
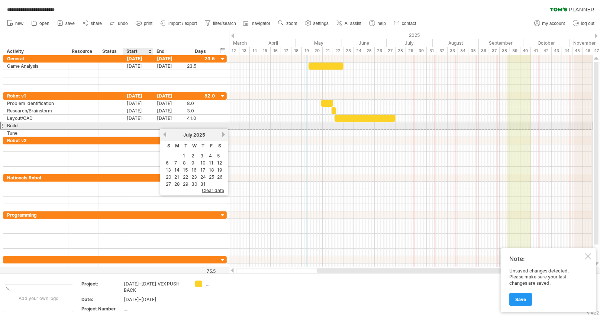
click at [148, 124] on div at bounding box center [138, 125] width 30 height 7
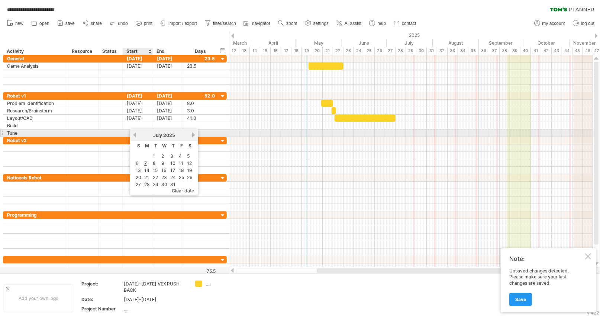
click at [133, 132] on link "previous" at bounding box center [135, 135] width 6 height 6
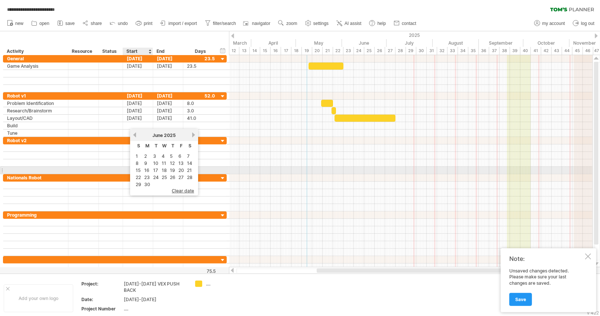
click at [139, 168] on link "15" at bounding box center [138, 170] width 6 height 7
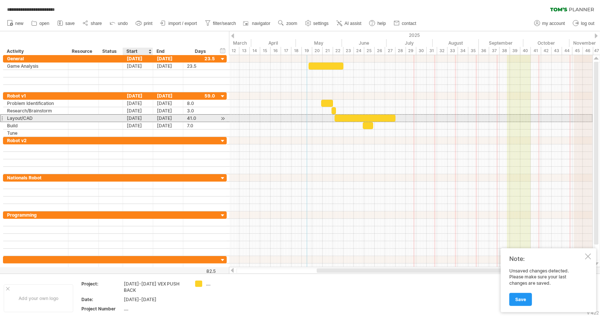
click at [139, 116] on div "[DATE]" at bounding box center [138, 117] width 30 height 7
click at [162, 116] on div "[DATE]" at bounding box center [168, 117] width 30 height 7
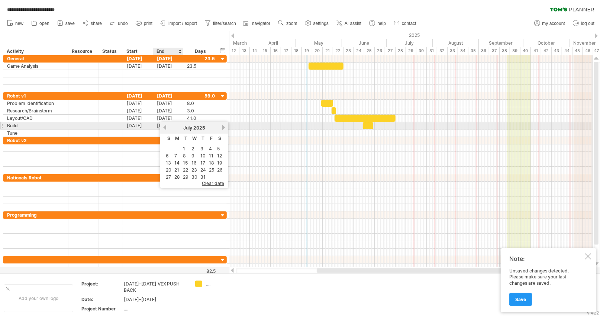
click at [162, 125] on link "previous" at bounding box center [165, 128] width 6 height 6
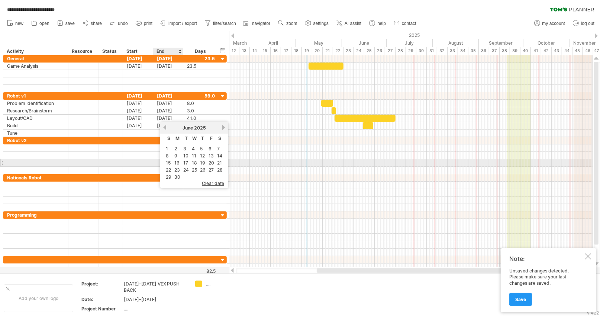
click at [168, 162] on link "15" at bounding box center [168, 162] width 6 height 7
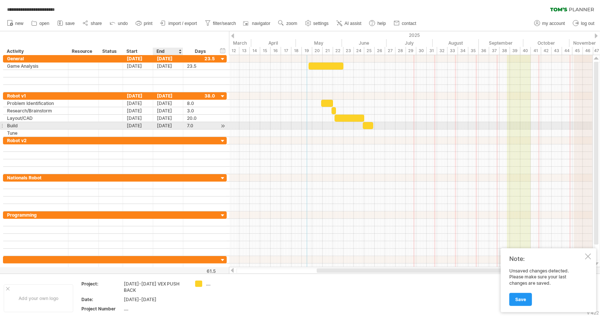
click at [165, 126] on div "[DATE]" at bounding box center [168, 125] width 30 height 7
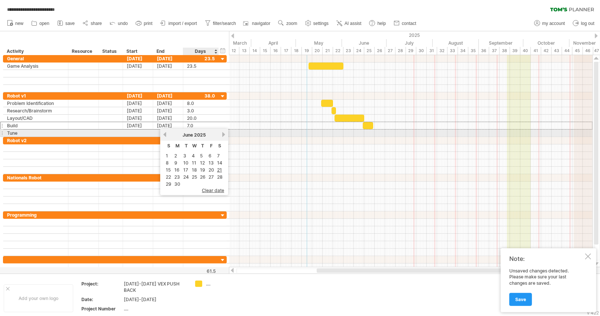
click at [222, 134] on link "next" at bounding box center [224, 135] width 6 height 6
click at [221, 135] on link "next" at bounding box center [224, 135] width 6 height 6
click at [164, 135] on link "previous" at bounding box center [165, 135] width 6 height 6
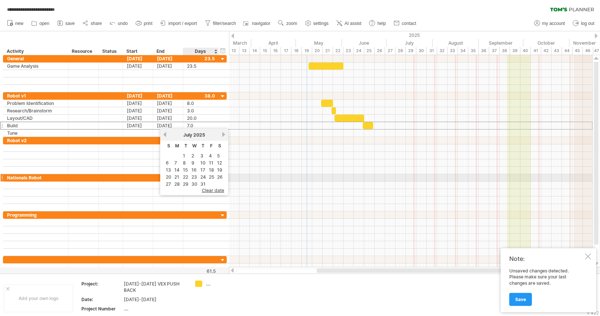
click at [221, 175] on link "26" at bounding box center [219, 176] width 7 height 7
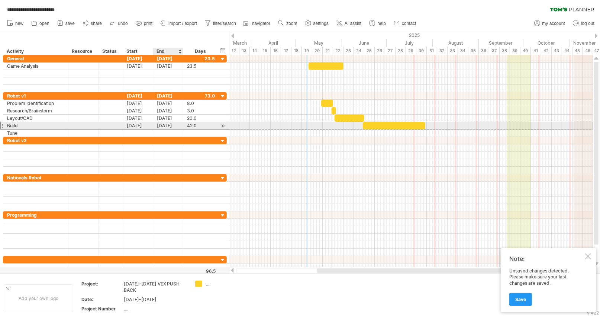
click at [176, 123] on div "[DATE]" at bounding box center [168, 125] width 30 height 7
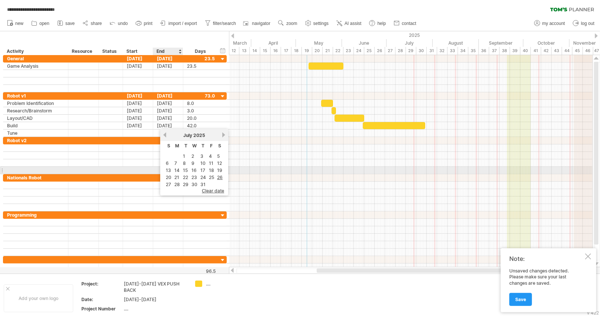
click at [168, 168] on link "13" at bounding box center [168, 170] width 7 height 7
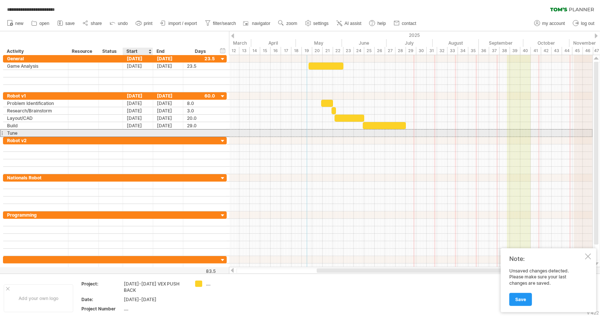
click at [137, 132] on div at bounding box center [138, 132] width 30 height 7
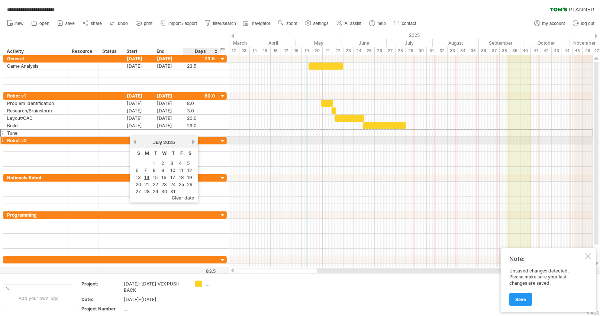
click at [192, 143] on link "next" at bounding box center [194, 142] width 6 height 6
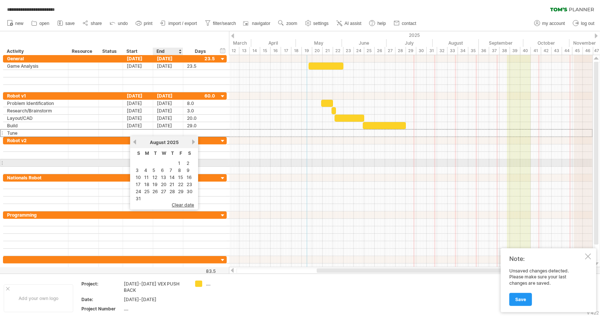
click at [177, 162] on link "1" at bounding box center [179, 162] width 4 height 7
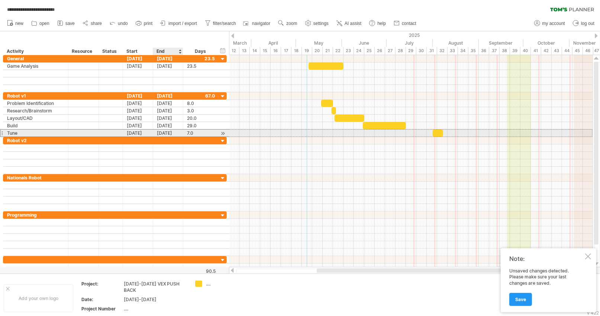
click at [158, 135] on div "[DATE]" at bounding box center [168, 132] width 30 height 7
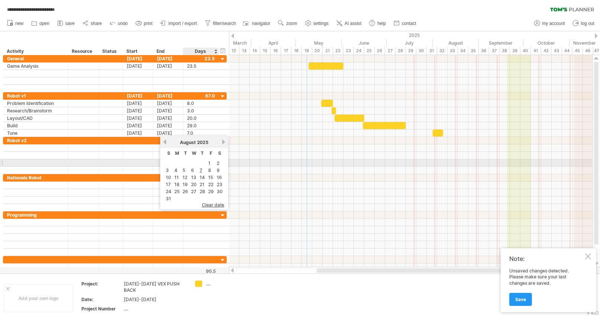
click at [216, 164] on link "2" at bounding box center [218, 162] width 4 height 7
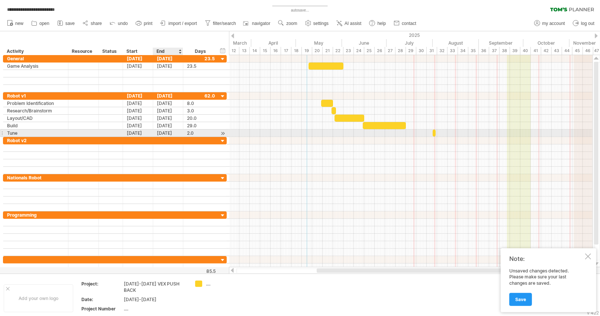
click at [165, 133] on div "[DATE]" at bounding box center [168, 132] width 30 height 7
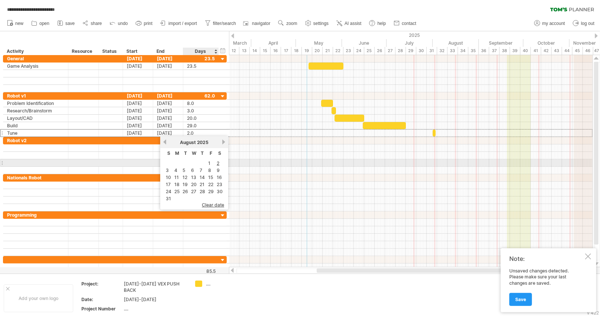
click at [207, 164] on link "1" at bounding box center [209, 162] width 4 height 7
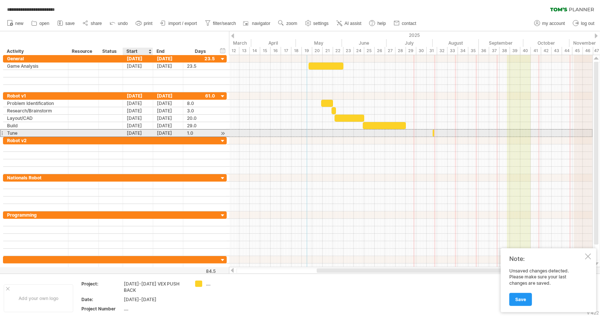
click at [138, 132] on div "[DATE]" at bounding box center [138, 132] width 30 height 7
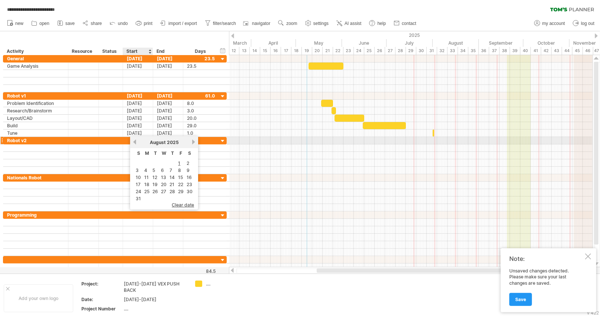
click at [133, 142] on link "previous" at bounding box center [135, 142] width 6 height 6
click at [135, 141] on link "previous" at bounding box center [135, 142] width 6 height 6
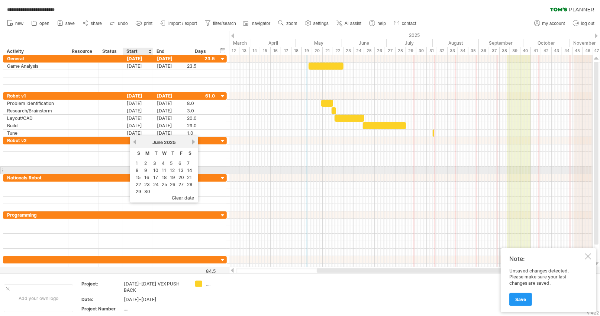
click at [139, 174] on link "15" at bounding box center [138, 177] width 6 height 7
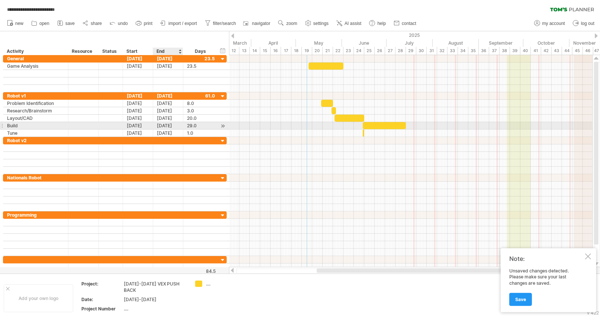
click at [160, 126] on div "[DATE]" at bounding box center [168, 125] width 30 height 7
click at [271, 126] on div at bounding box center [411, 125] width 364 height 7
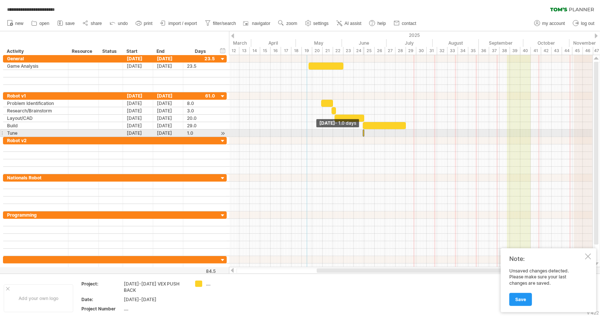
click at [362, 130] on span at bounding box center [362, 132] width 3 height 7
click at [168, 133] on div "[DATE]" at bounding box center [168, 132] width 30 height 7
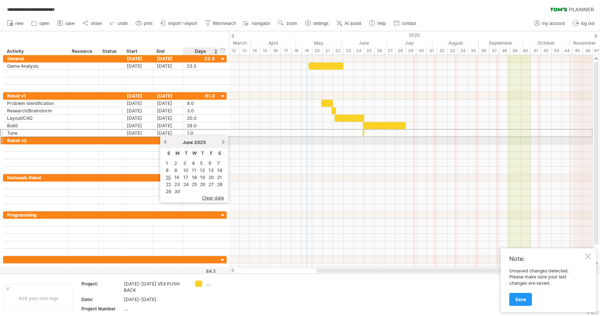
click at [222, 141] on link "next" at bounding box center [224, 142] width 6 height 6
click at [221, 142] on link "next" at bounding box center [224, 142] width 6 height 6
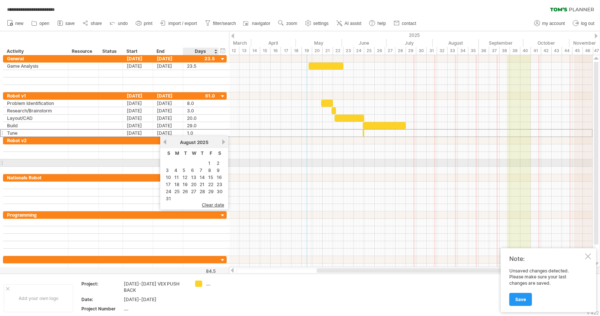
click at [209, 162] on link "1" at bounding box center [209, 162] width 4 height 7
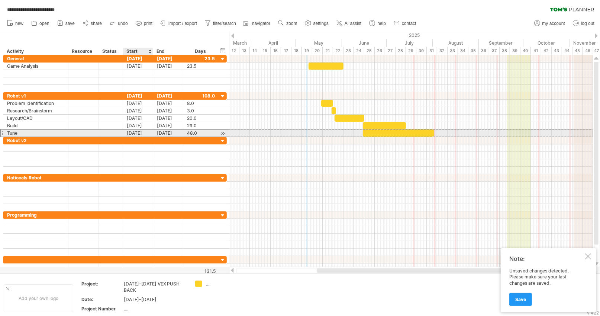
click at [143, 131] on div "[DATE]" at bounding box center [138, 132] width 30 height 7
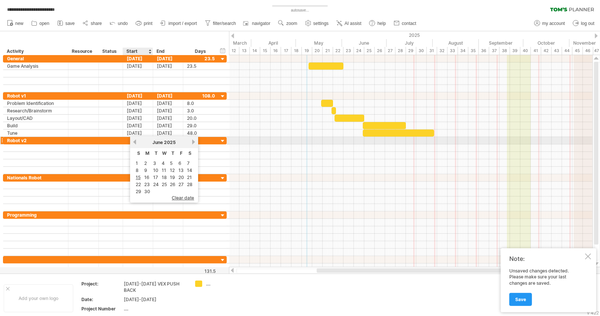
click at [136, 141] on link "previous" at bounding box center [135, 142] width 6 height 6
click at [193, 143] on link "next" at bounding box center [194, 142] width 6 height 6
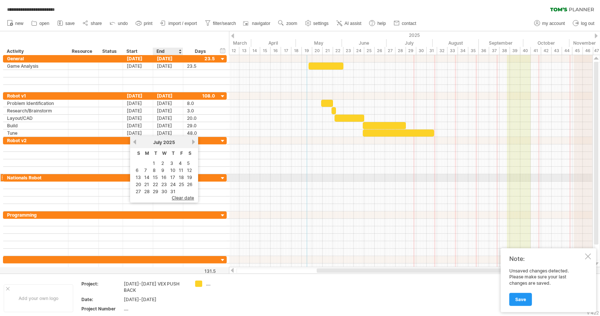
click at [154, 176] on link "15" at bounding box center [155, 177] width 6 height 7
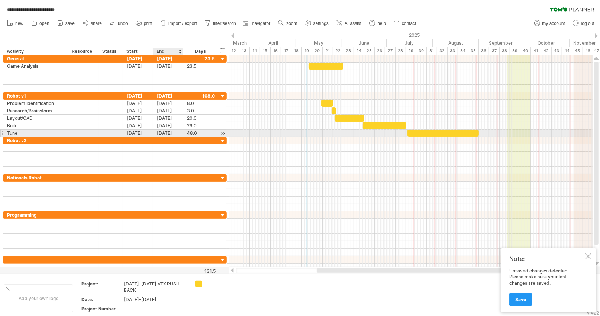
click at [161, 130] on div "[DATE]" at bounding box center [168, 132] width 30 height 7
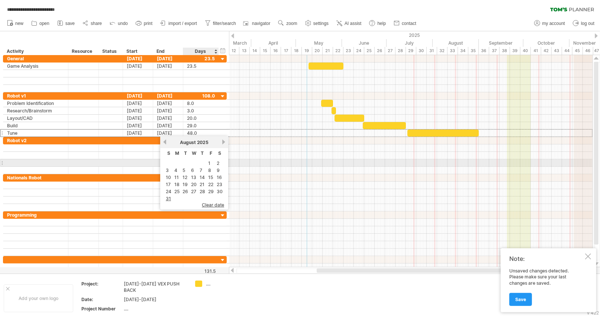
click at [211, 163] on td "1" at bounding box center [211, 163] width 8 height 6
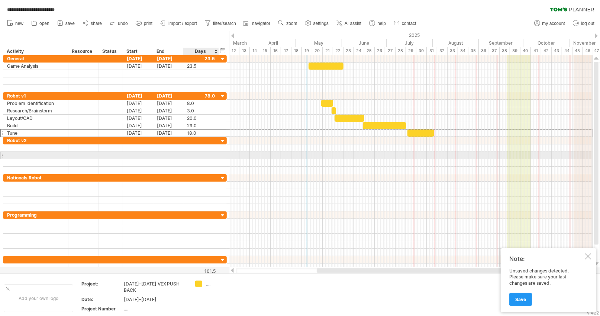
click at [223, 152] on div at bounding box center [115, 155] width 224 height 7
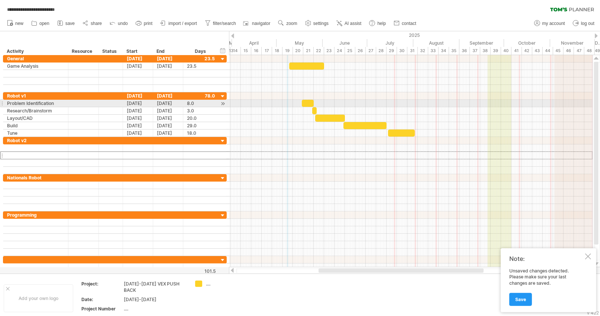
click at [418, 105] on div at bounding box center [411, 103] width 364 height 7
click at [419, 103] on div at bounding box center [411, 103] width 364 height 7
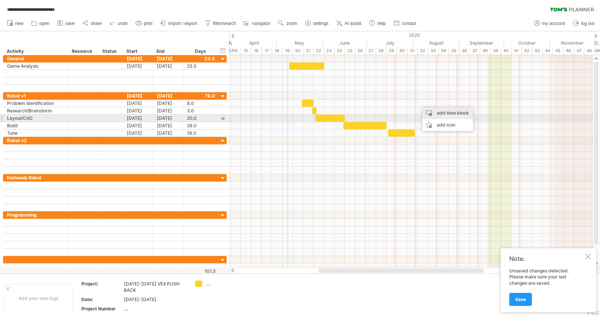
click at [437, 115] on div "add time block" at bounding box center [447, 113] width 51 height 12
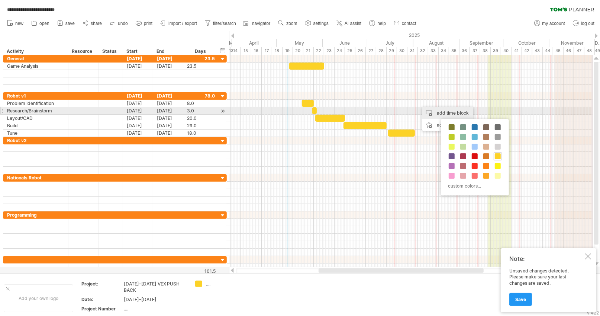
click at [439, 111] on div "add time block" at bounding box center [447, 113] width 51 height 12
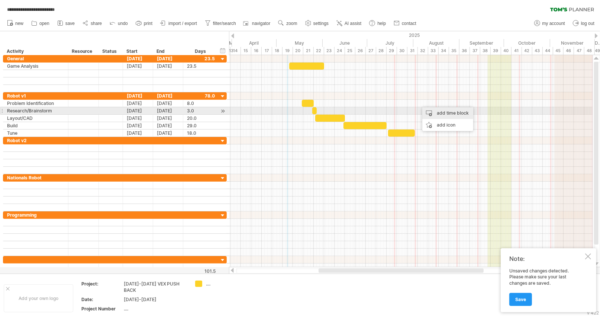
click at [439, 111] on div "add time block" at bounding box center [447, 113] width 51 height 12
